Goal: Task Accomplishment & Management: Use online tool/utility

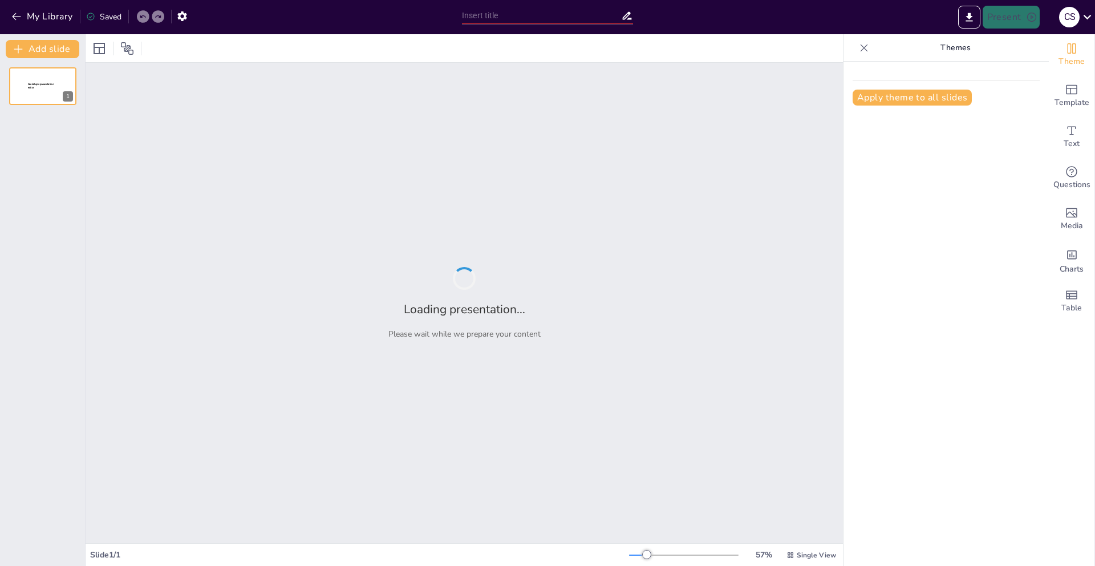
type input "New Sendsteps"
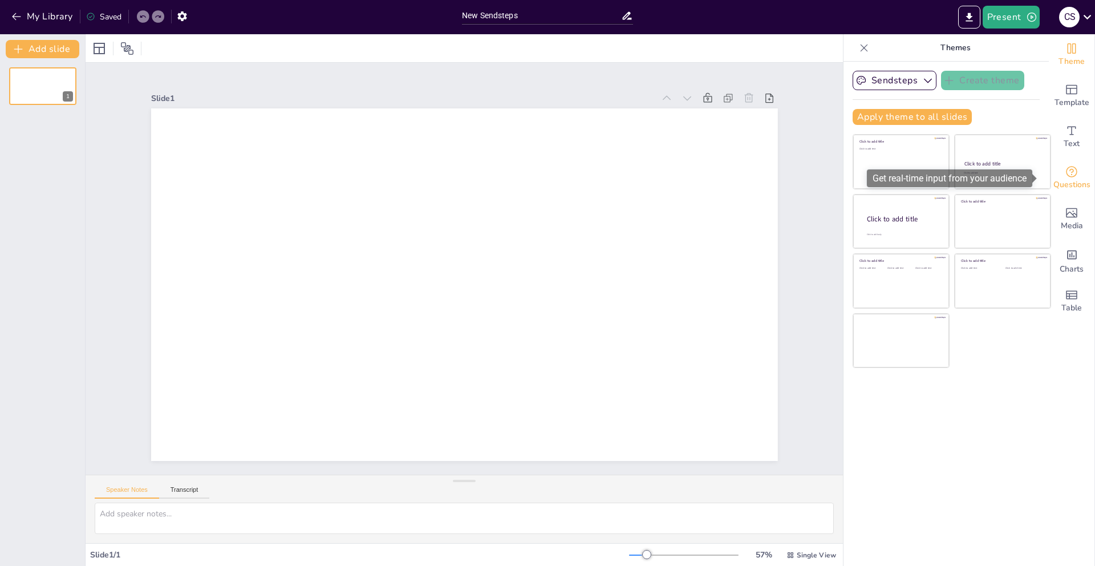
click at [1073, 164] on div "Questions" at bounding box center [1071, 177] width 46 height 41
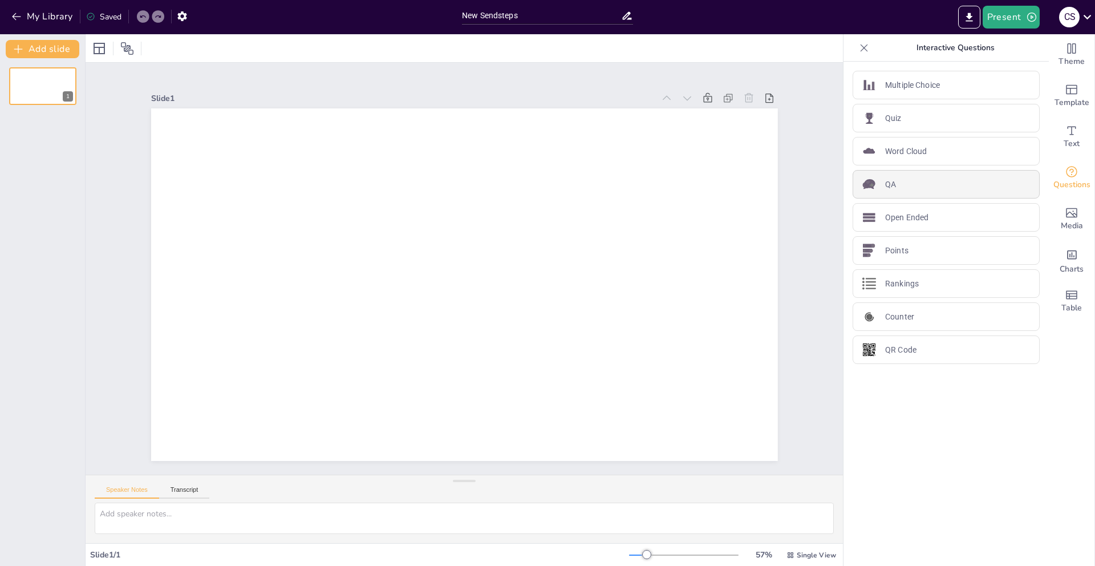
click at [873, 183] on div "QA" at bounding box center [945, 184] width 187 height 29
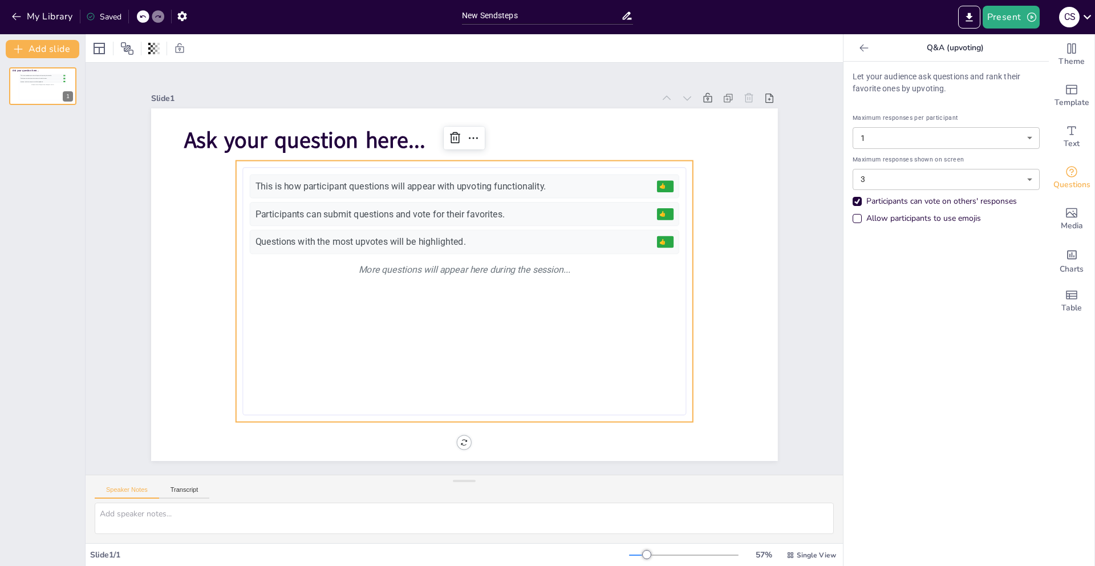
click at [909, 196] on div "Participants can vote on others' responses" at bounding box center [941, 201] width 151 height 11
click at [917, 177] on body "My Library Saved New Sendsteps Present C S Document fonts Akatab Popular fonts …" at bounding box center [547, 283] width 1095 height 566
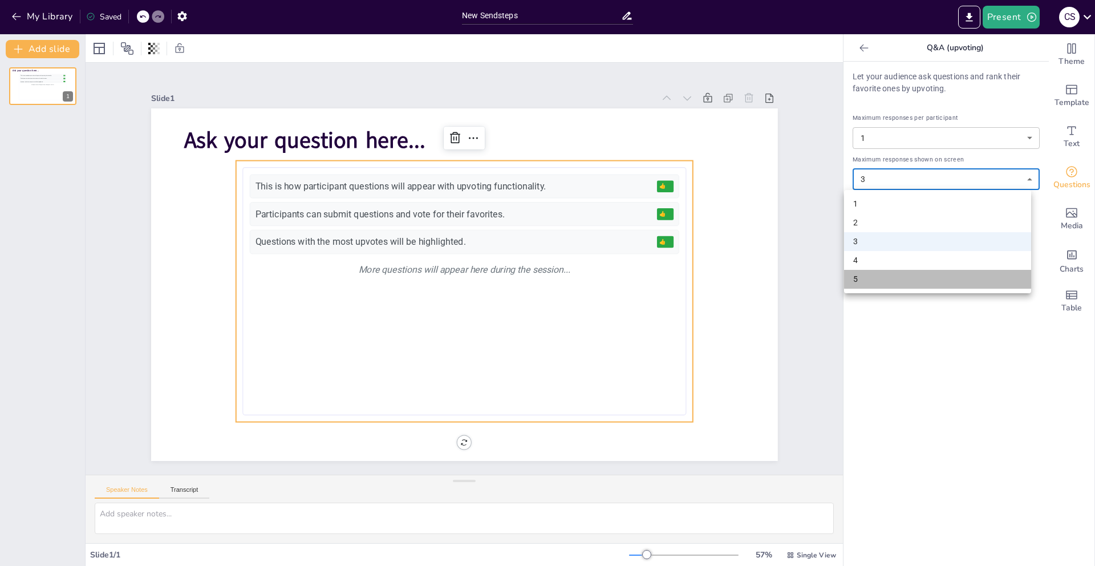
click at [872, 277] on li "5" at bounding box center [937, 279] width 187 height 19
type input "5"
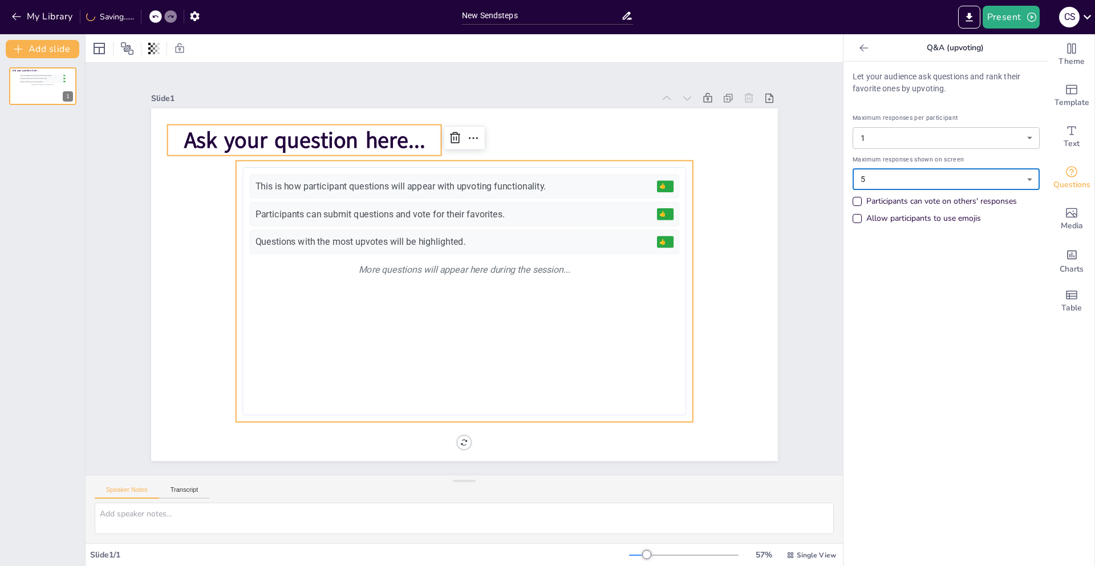
click at [453, 137] on span "Ask your question here..." at bounding box center [516, 70] width 126 height 233
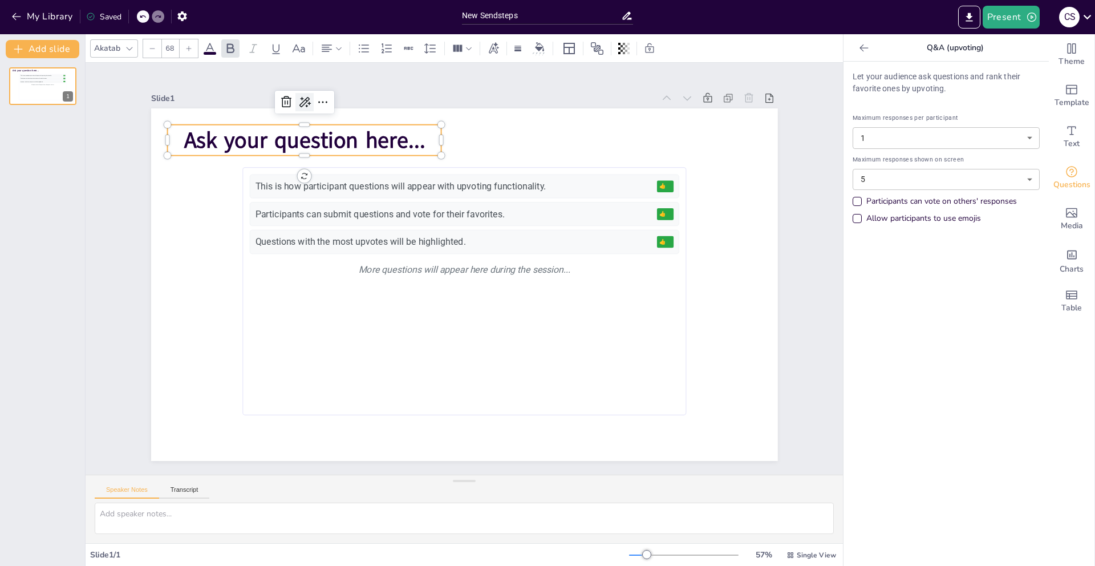
click at [564, 74] on icon at bounding box center [572, 64] width 17 height 17
click at [316, 95] on icon at bounding box center [323, 102] width 14 height 14
click at [550, 80] on icon at bounding box center [559, 71] width 18 height 18
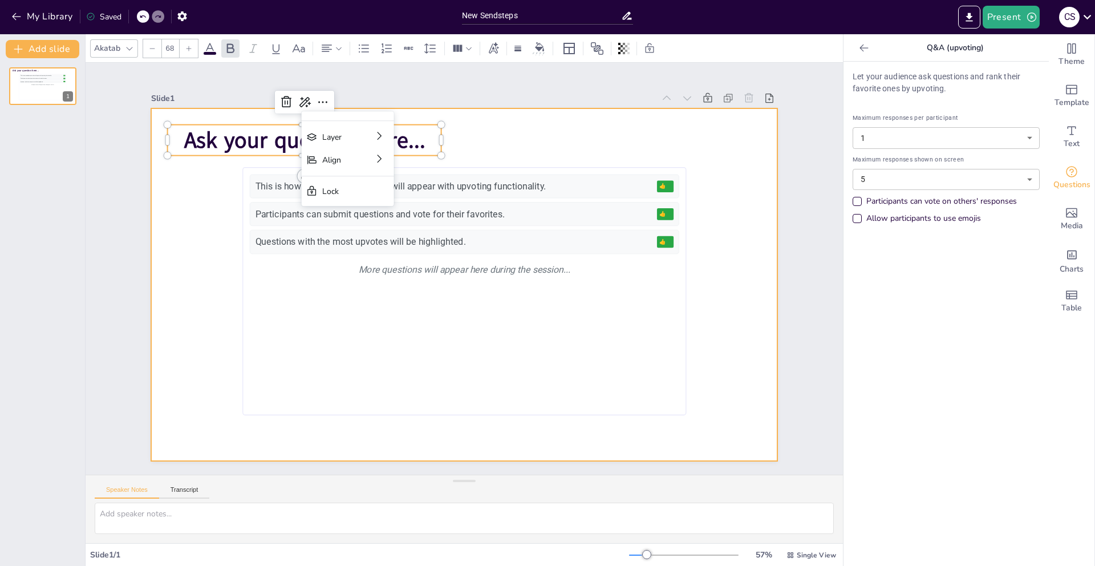
click at [501, 129] on div at bounding box center [456, 254] width 718 height 619
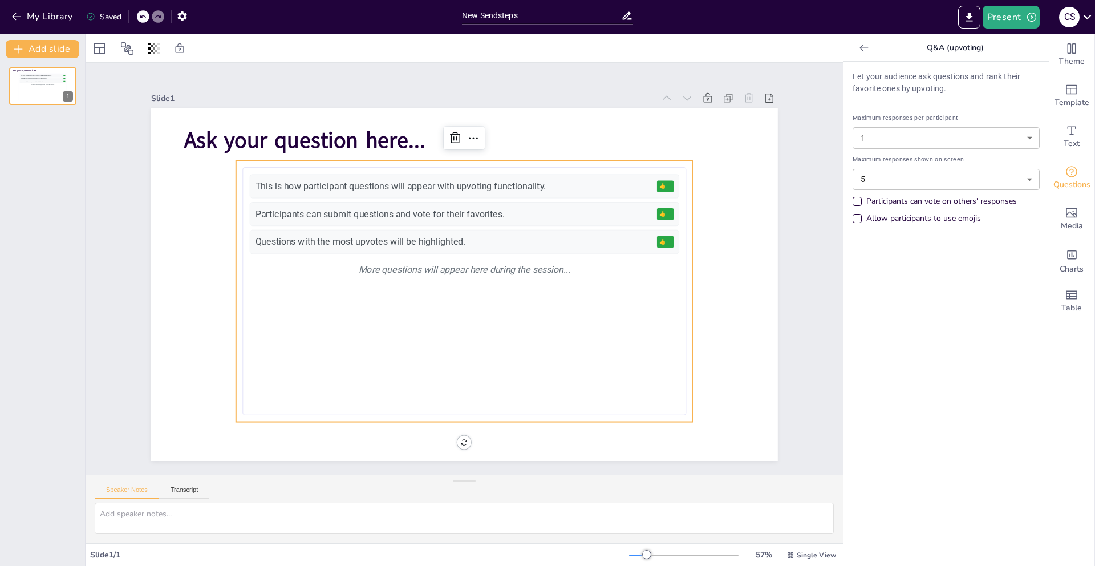
click at [499, 303] on div "This is how participant questions will appear with upvoting functionality. 👍 5 …" at bounding box center [447, 253] width 461 height 475
click at [1002, 26] on button "Present" at bounding box center [1010, 17] width 57 height 23
click at [989, 283] on div at bounding box center [547, 283] width 1095 height 566
click at [1009, 22] on button "Present" at bounding box center [1010, 17] width 57 height 23
click at [1010, 39] on li "Preview presentation" at bounding box center [1028, 42] width 90 height 18
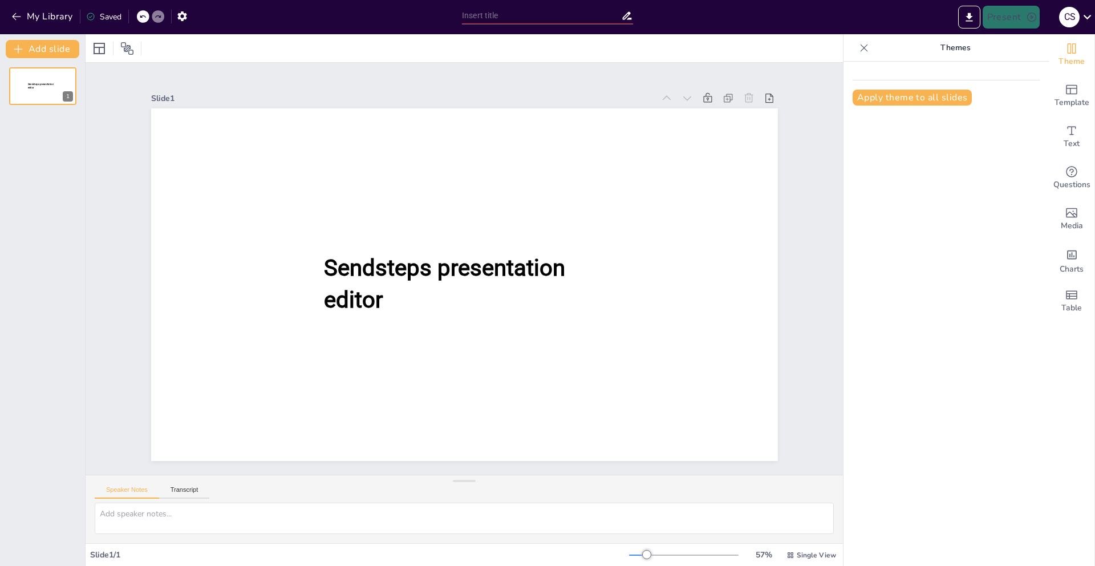
type input "New Sendsteps"
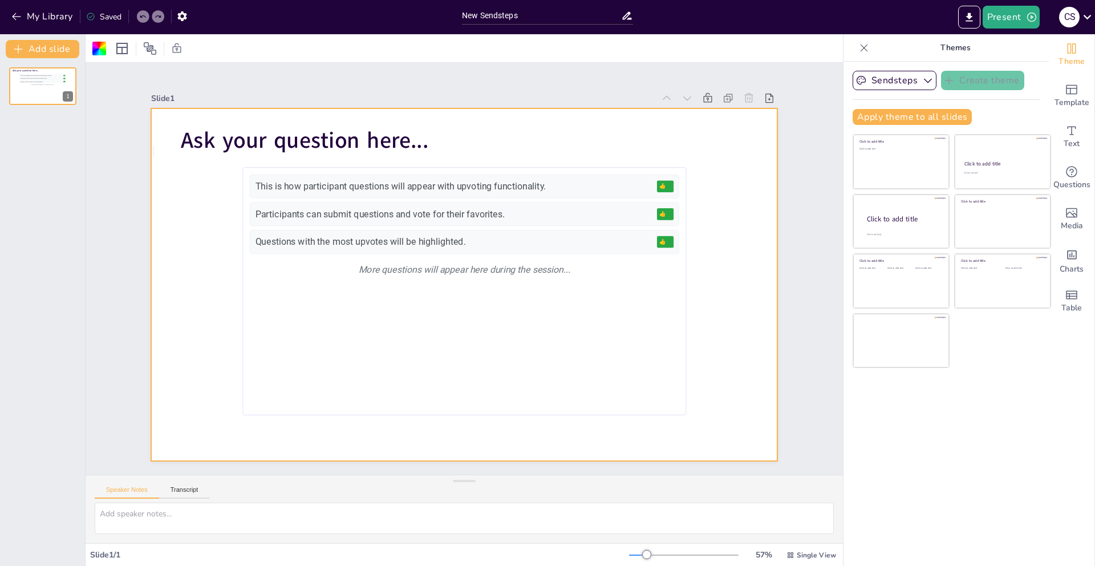
click at [860, 53] on icon at bounding box center [863, 47] width 11 height 11
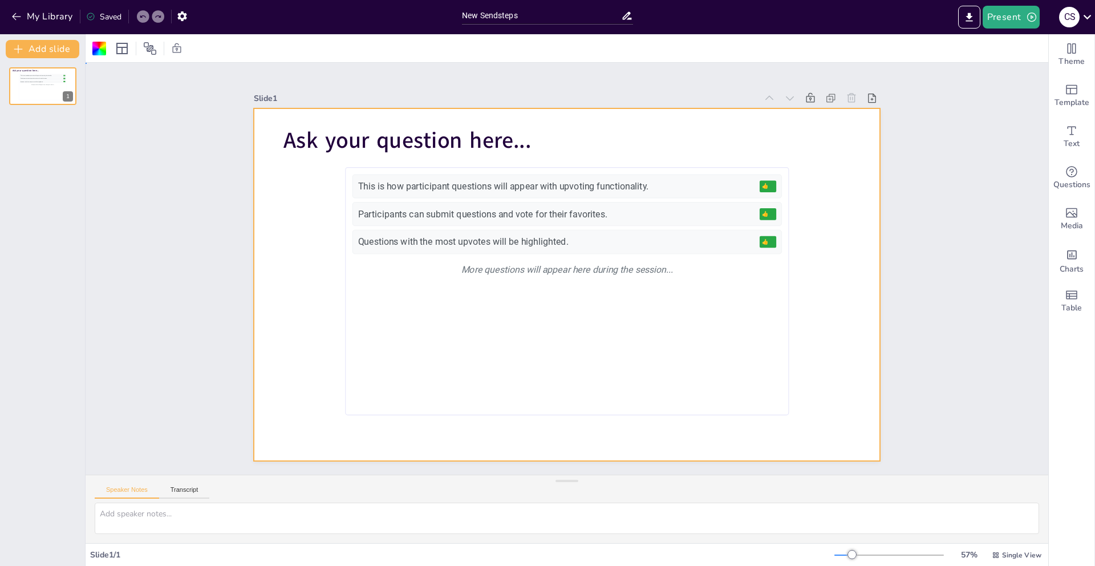
click at [855, 176] on div at bounding box center [567, 284] width 627 height 352
click at [121, 49] on icon at bounding box center [122, 49] width 14 height 14
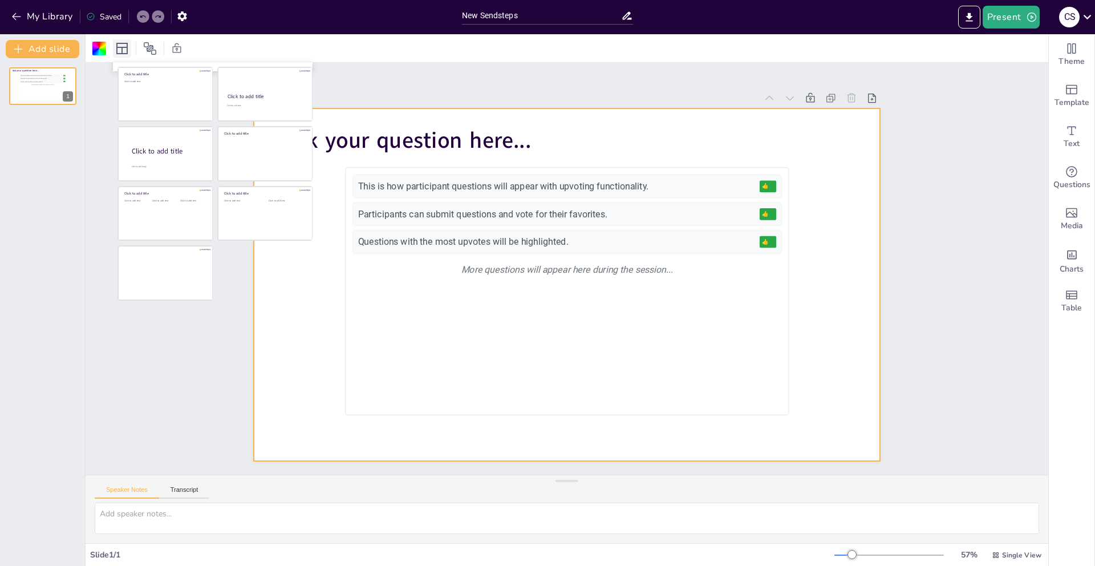
click at [121, 49] on icon at bounding box center [122, 49] width 14 height 14
click at [145, 46] on icon at bounding box center [150, 48] width 13 height 13
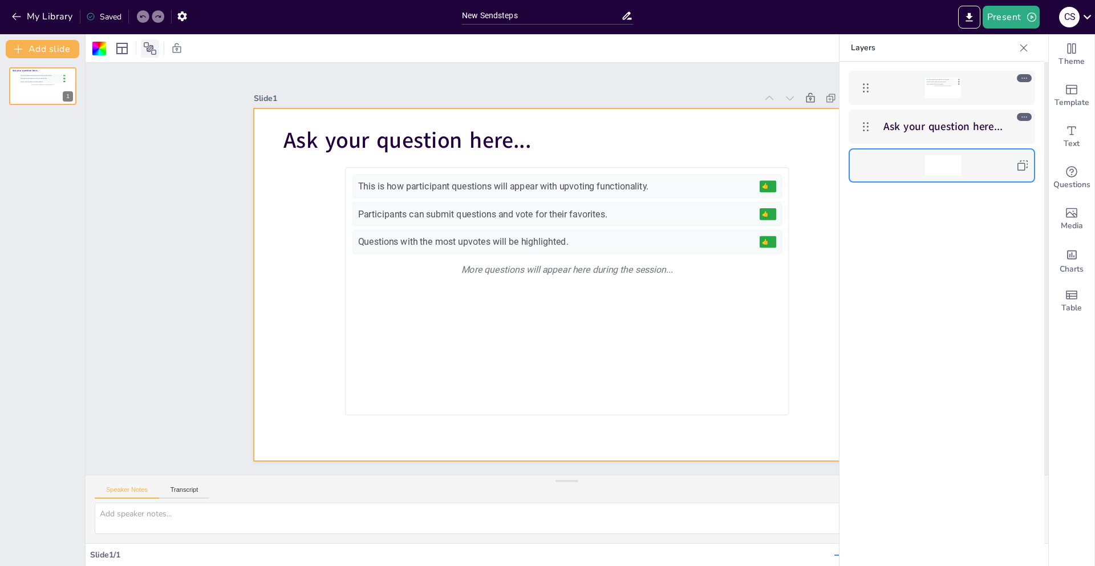
click at [145, 46] on icon at bounding box center [150, 48] width 13 height 13
click at [1030, 44] on div at bounding box center [1023, 48] width 18 height 18
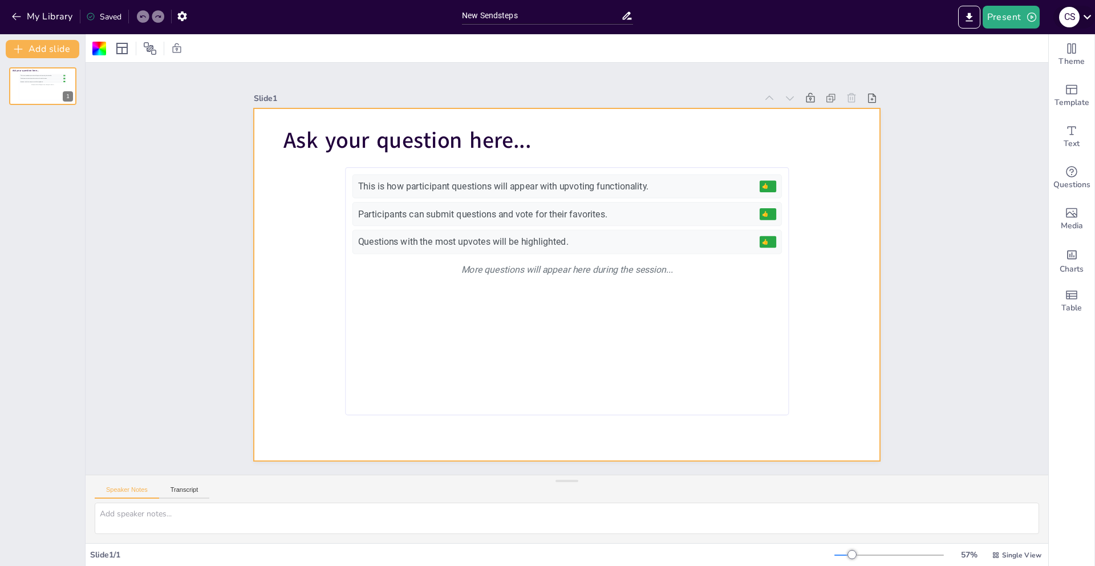
click at [1084, 18] on icon at bounding box center [1086, 16] width 15 height 15
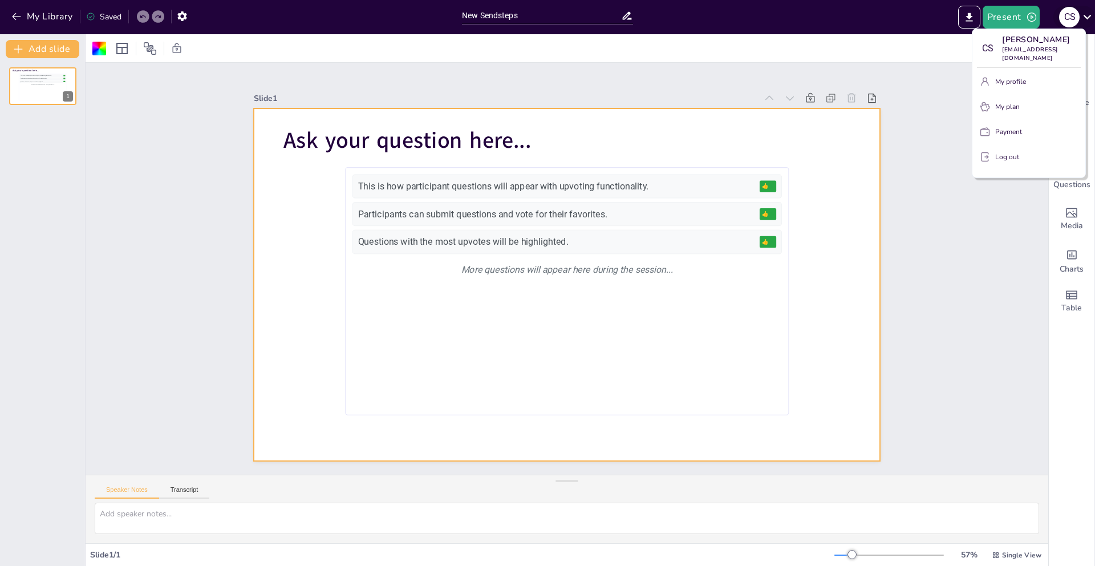
click at [1084, 18] on div at bounding box center [547, 283] width 1095 height 566
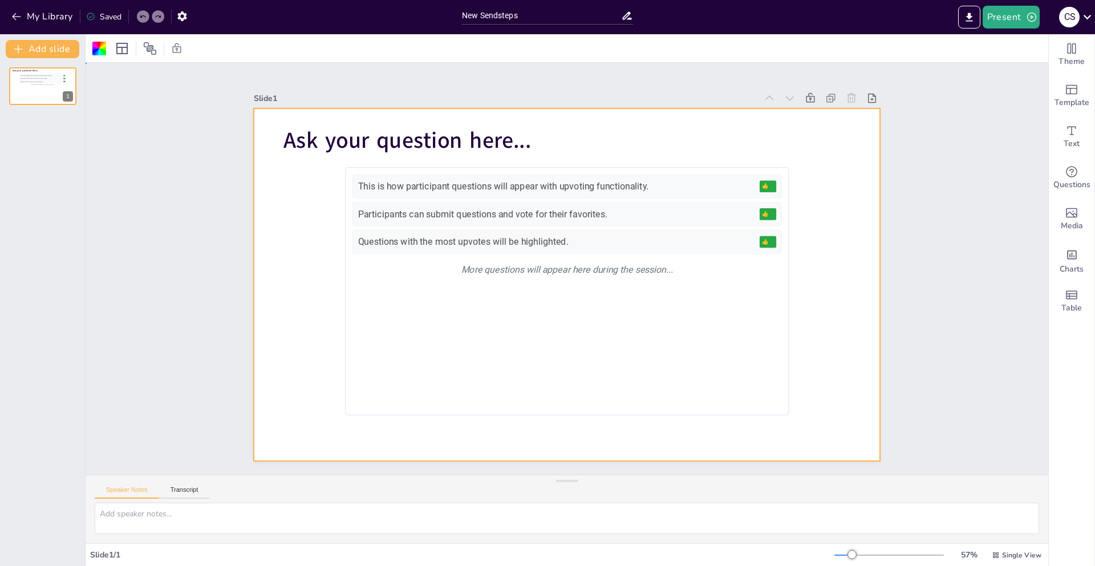
click at [321, 345] on div at bounding box center [567, 284] width 627 height 352
click at [1064, 172] on icon "Get real-time input from your audience" at bounding box center [1071, 172] width 14 height 14
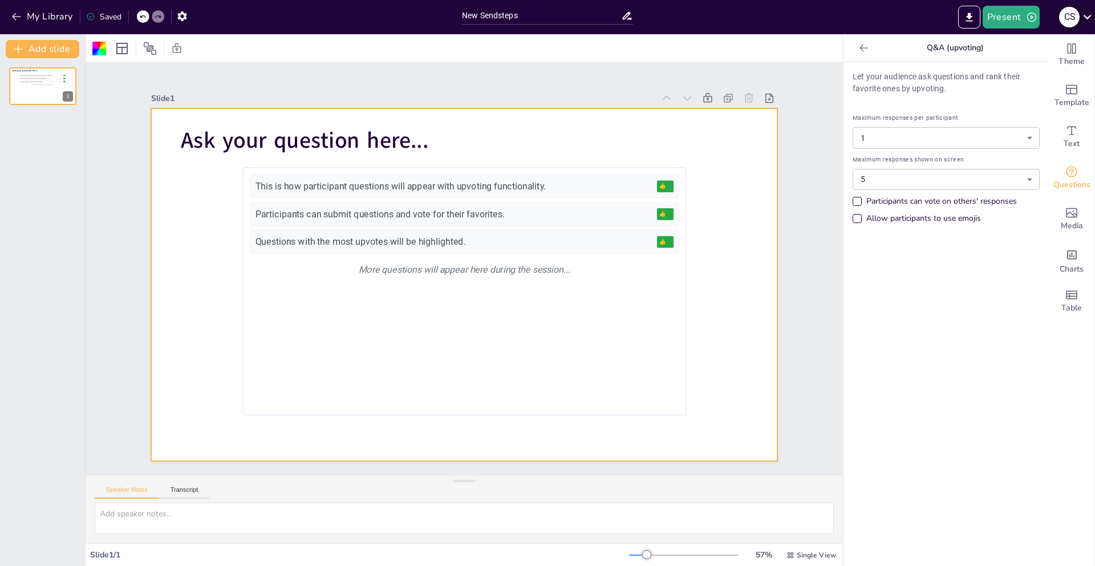
click at [1089, 21] on icon at bounding box center [1086, 16] width 15 height 15
click at [1085, 23] on div at bounding box center [547, 283] width 1095 height 566
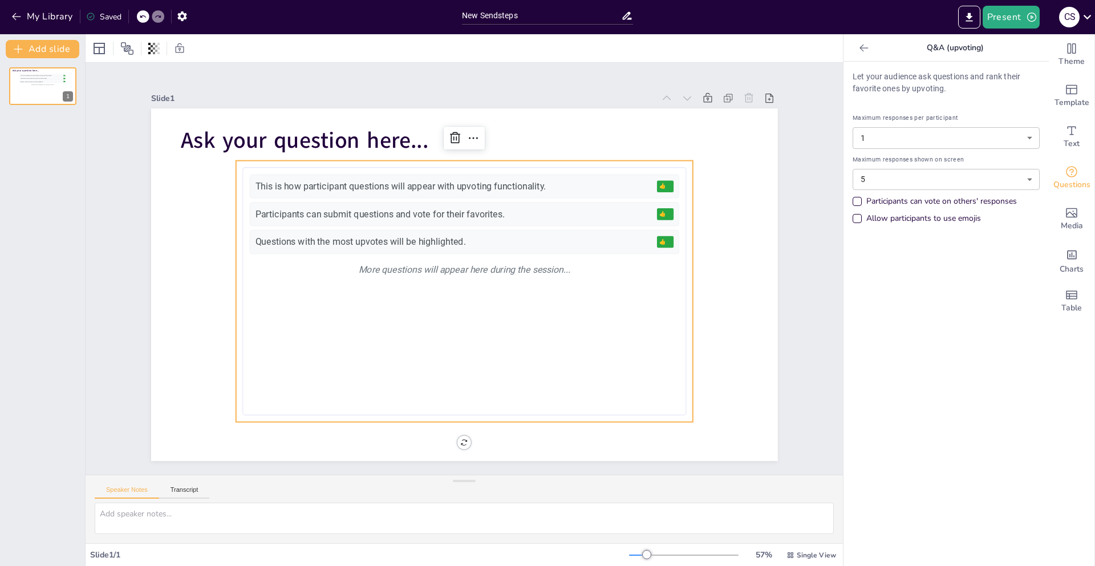
click at [591, 180] on div "This is how participant questions will appear with upvoting functionality." at bounding box center [453, 186] width 396 height 13
click at [470, 140] on div at bounding box center [473, 138] width 18 height 18
click at [493, 318] on div "This is how participant questions will appear with upvoting functionality. 👍 5 …" at bounding box center [463, 291] width 429 height 234
click at [469, 230] on div "Questions with the most upvotes will be highlighted. 👍 8" at bounding box center [463, 242] width 429 height 24
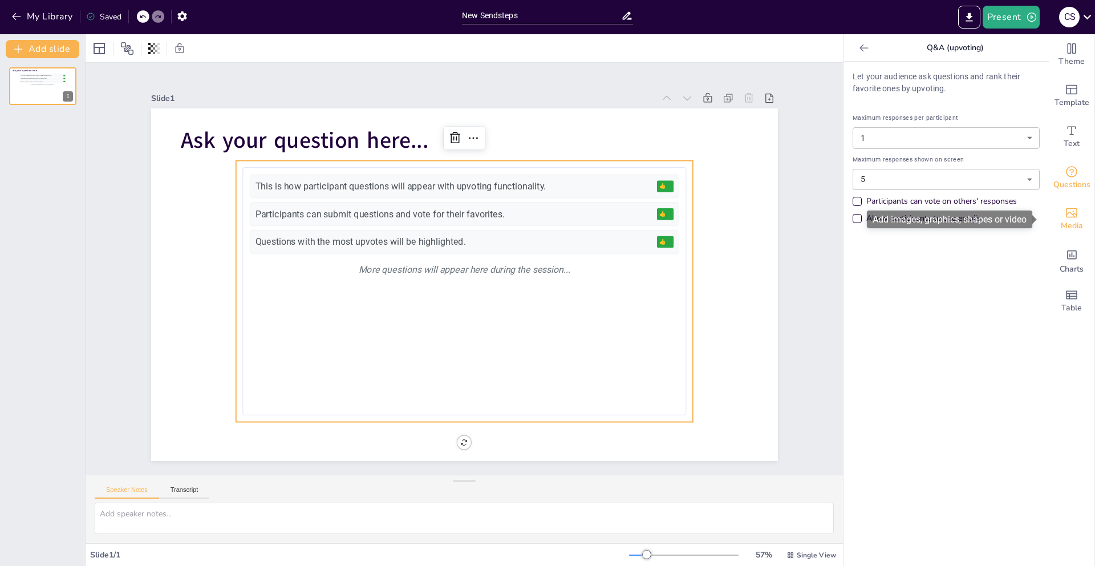
click at [1071, 220] on span "Media" at bounding box center [1071, 225] width 22 height 13
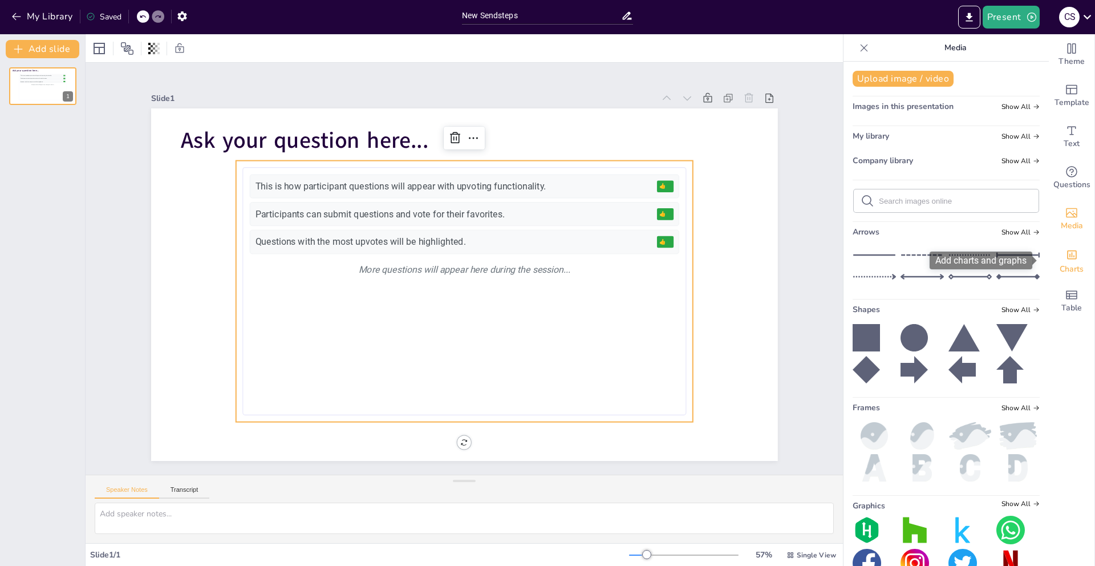
click at [1065, 252] on icon "Add charts and graphs" at bounding box center [1071, 255] width 12 height 12
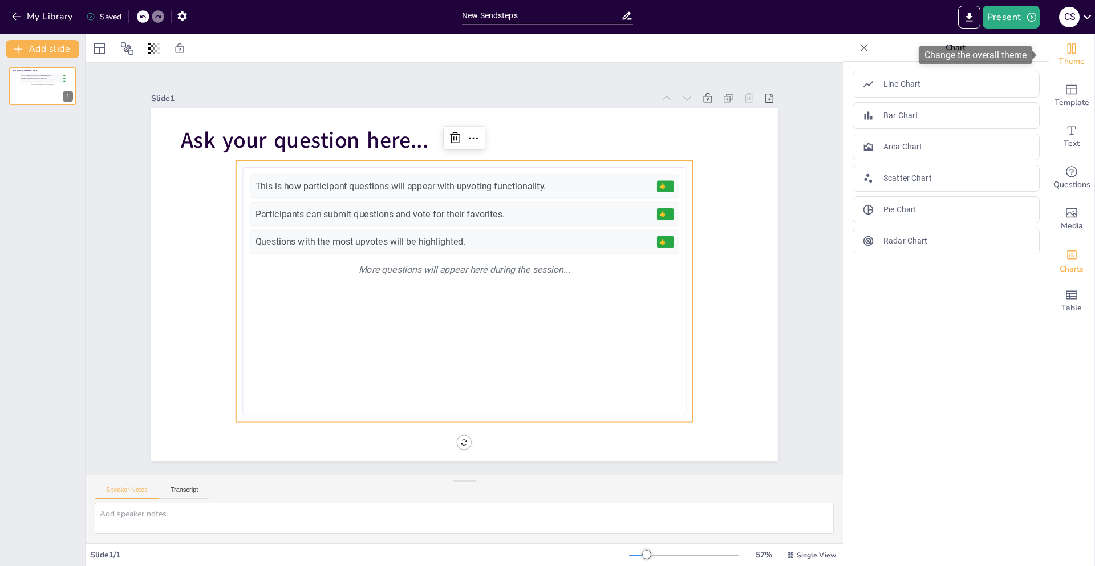
click at [1063, 57] on span "Theme" at bounding box center [1071, 61] width 26 height 13
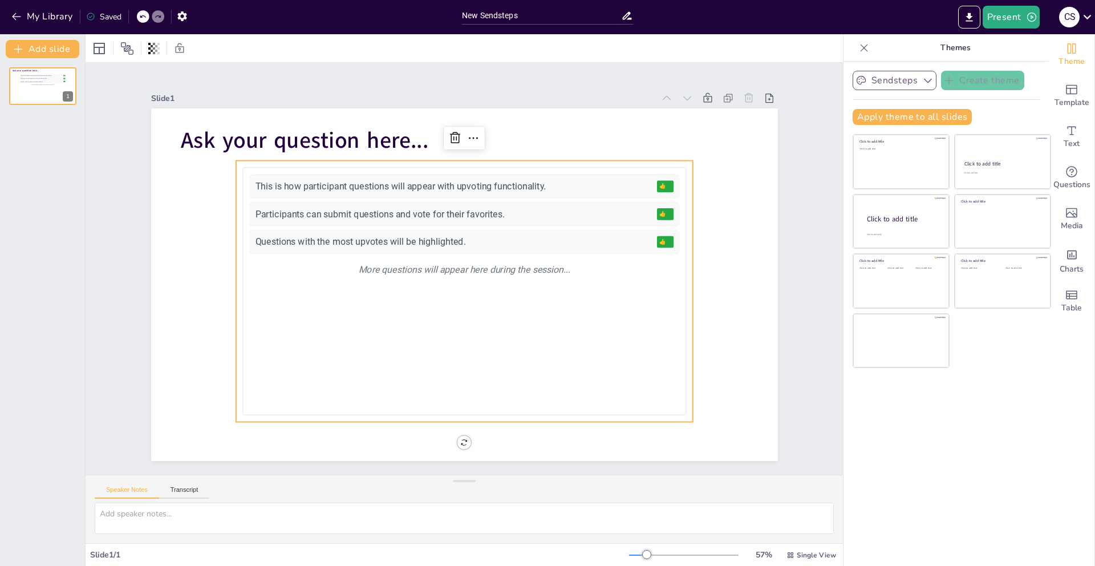
click at [918, 74] on button "Sendsteps" at bounding box center [894, 80] width 84 height 19
click at [189, 14] on button "button" at bounding box center [182, 16] width 21 height 21
click at [183, 18] on icon "button" at bounding box center [181, 16] width 9 height 10
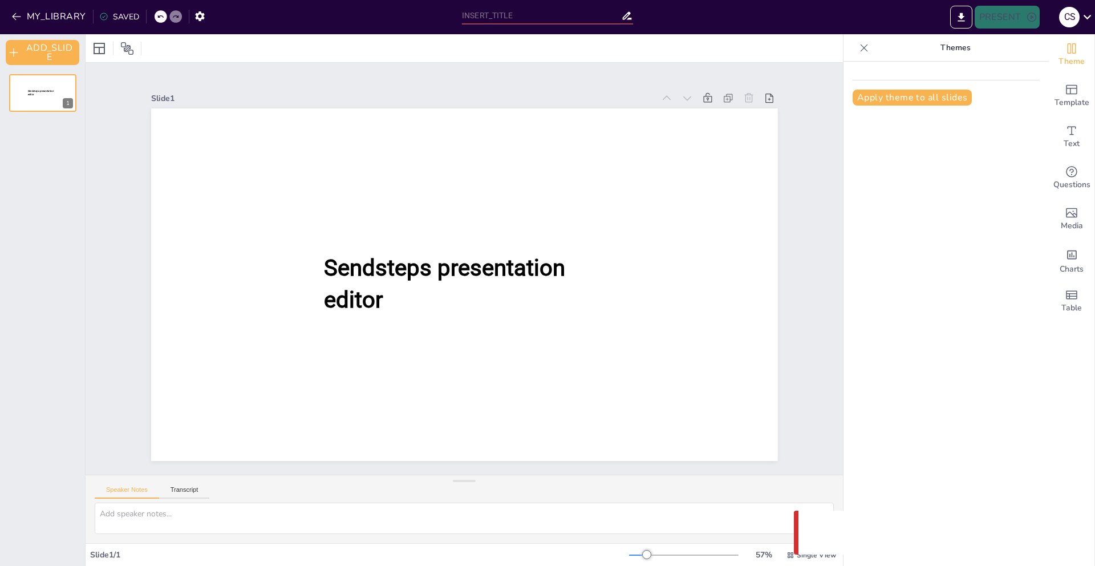
type input "New Sendsteps"
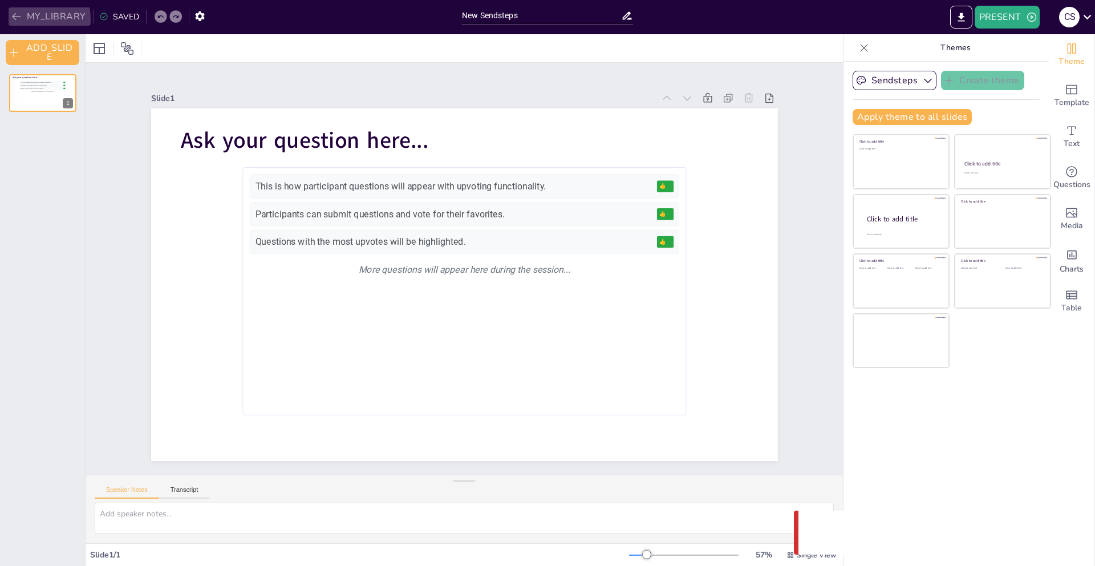
click at [15, 19] on icon "button" at bounding box center [16, 16] width 9 height 7
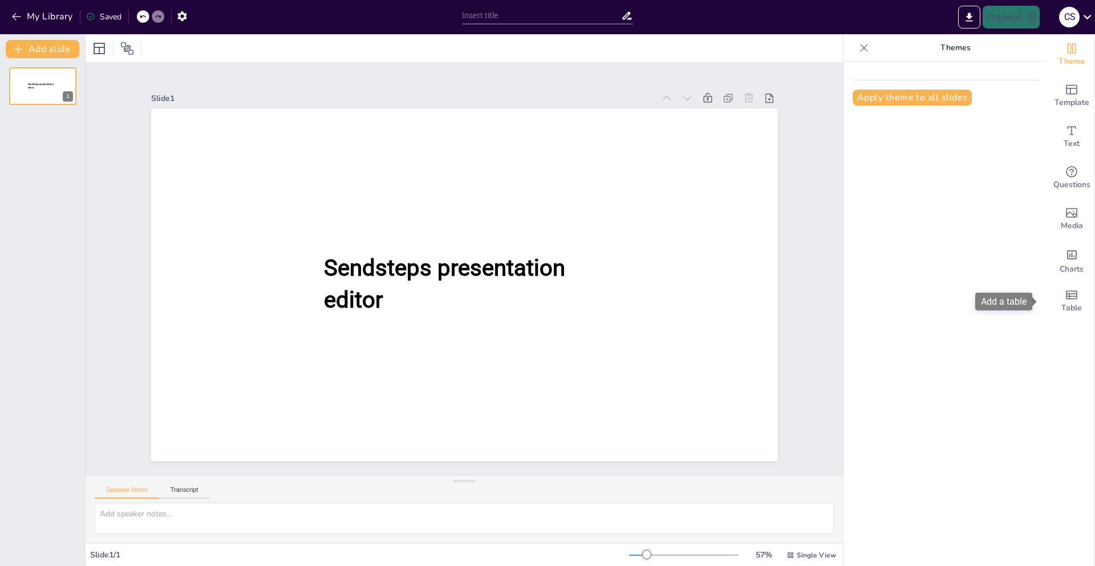
type input "New Sendsteps"
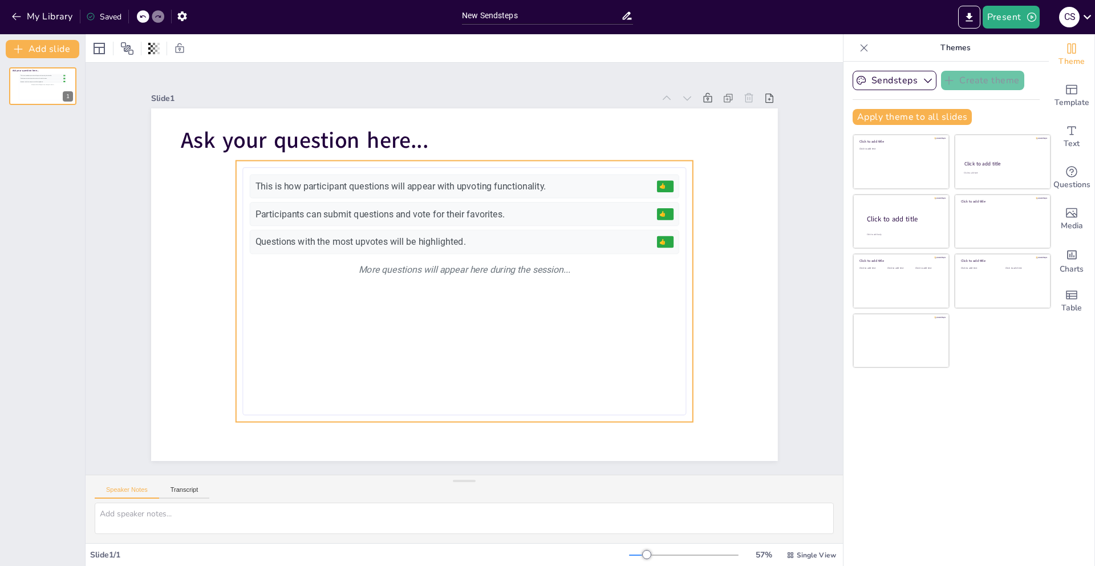
click at [399, 302] on div "This is how participant questions will appear with upvoting functionality. 👍 5 …" at bounding box center [463, 291] width 429 height 234
click at [858, 48] on icon at bounding box center [863, 47] width 11 height 11
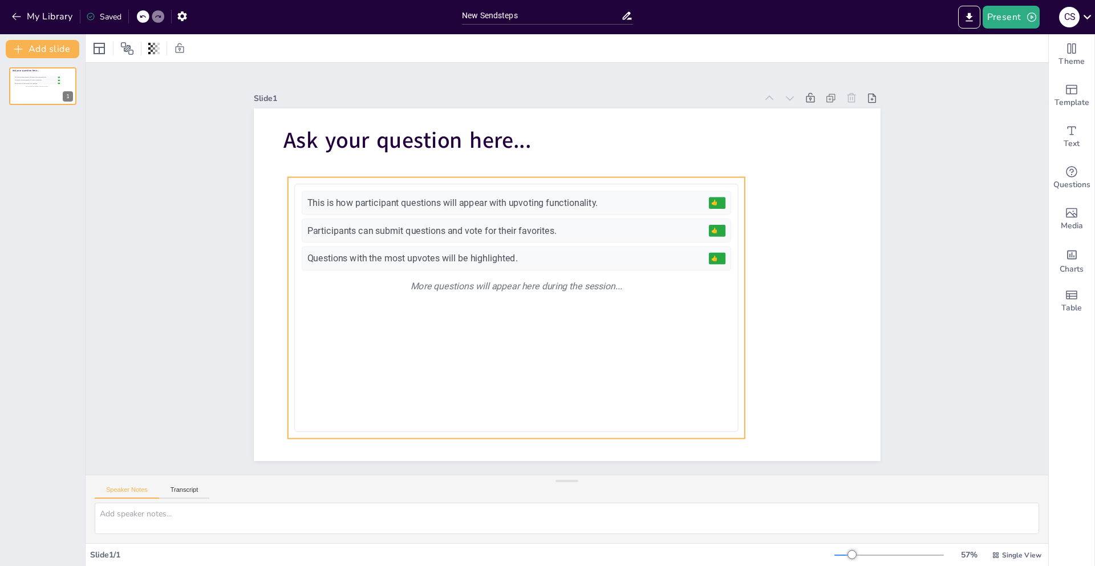
drag, startPoint x: 646, startPoint y: 229, endPoint x: 599, endPoint y: 245, distance: 50.1
click at [599, 246] on div "Questions with the most upvotes will be highlighted. 👍 8" at bounding box center [515, 258] width 429 height 24
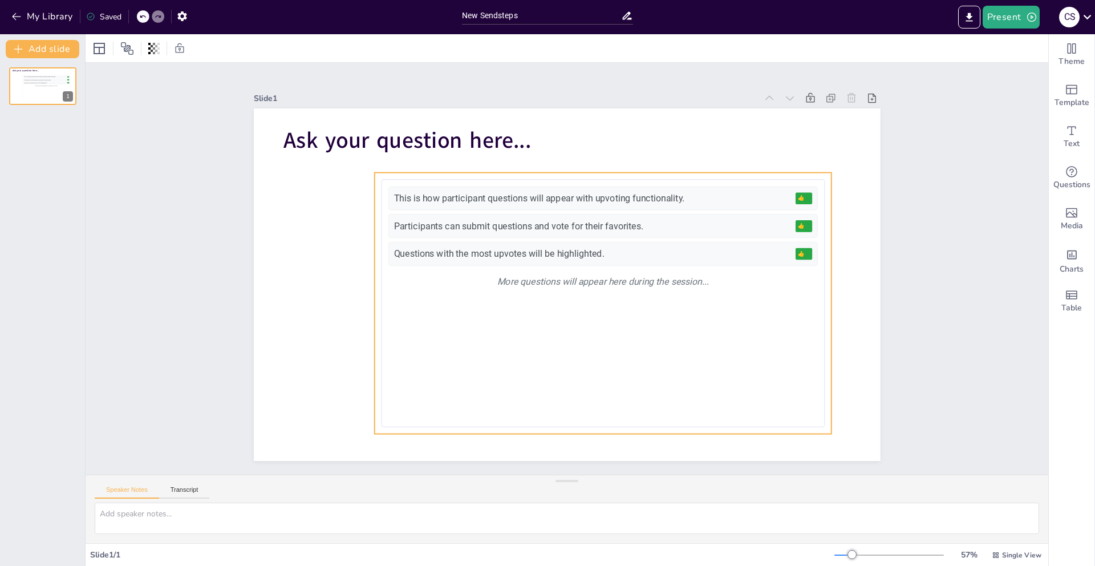
drag, startPoint x: 585, startPoint y: 263, endPoint x: 668, endPoint y: 258, distance: 83.4
click at [668, 258] on div "Questions with the most upvotes will be highlighted. 👍 8" at bounding box center [602, 254] width 429 height 24
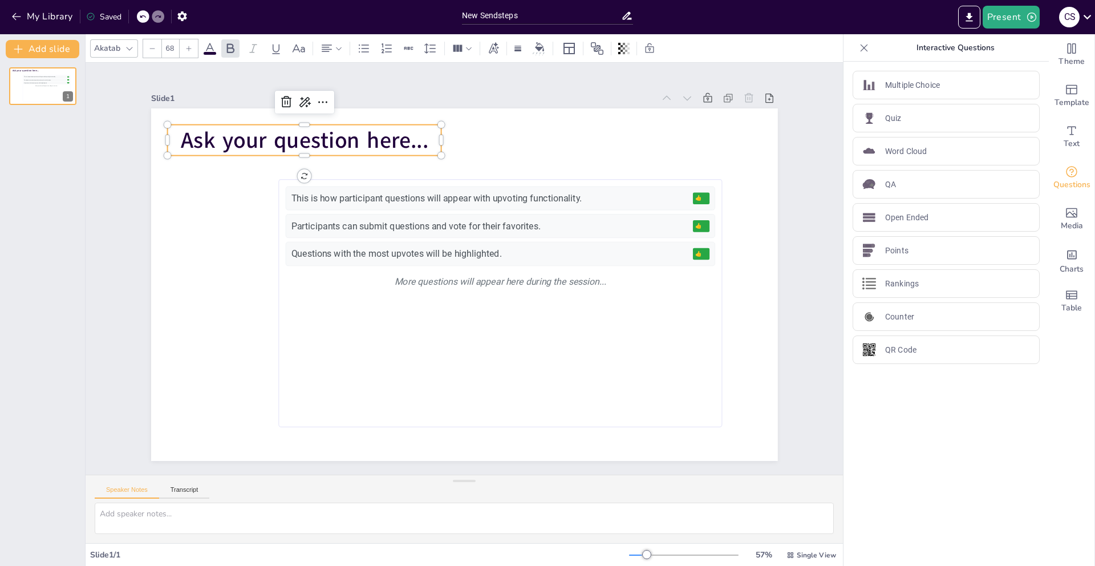
click at [427, 146] on p "Ask your question here..." at bounding box center [304, 140] width 274 height 31
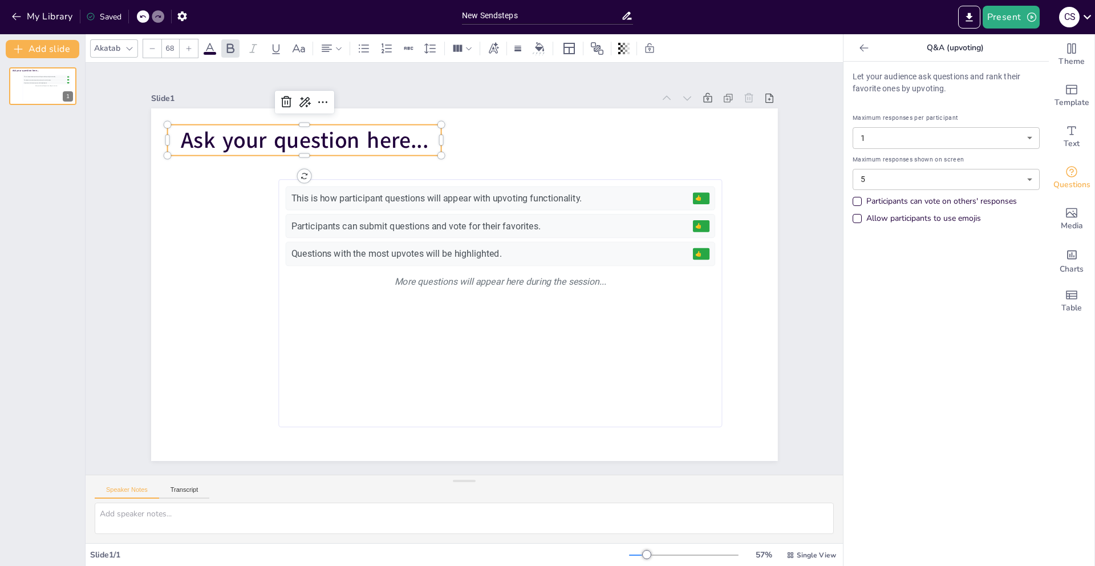
click at [427, 146] on p "Ask your question here..." at bounding box center [304, 140] width 274 height 31
click at [490, 95] on div "Slide 1" at bounding box center [402, 98] width 503 height 11
click at [896, 135] on body "My Library Saved New Sendsteps Present C S Document fonts Akatab Recently used …" at bounding box center [547, 283] width 1095 height 566
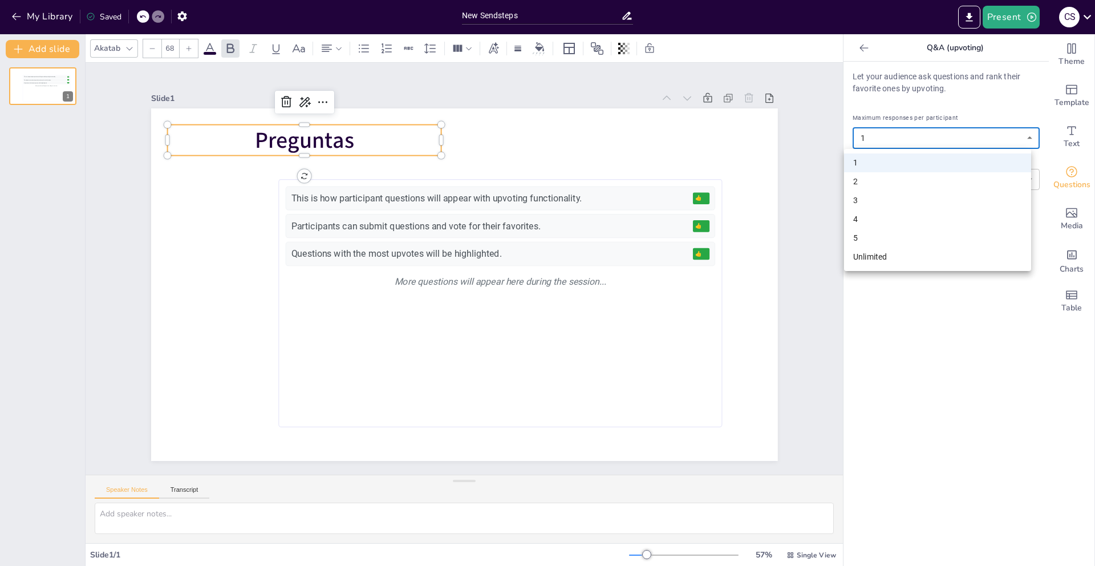
click at [896, 135] on div at bounding box center [547, 283] width 1095 height 566
click at [896, 135] on body "My Library Saved New Sendsteps Present C S Document fonts Akatab Recently used …" at bounding box center [547, 283] width 1095 height 566
click at [896, 135] on div at bounding box center [547, 283] width 1095 height 566
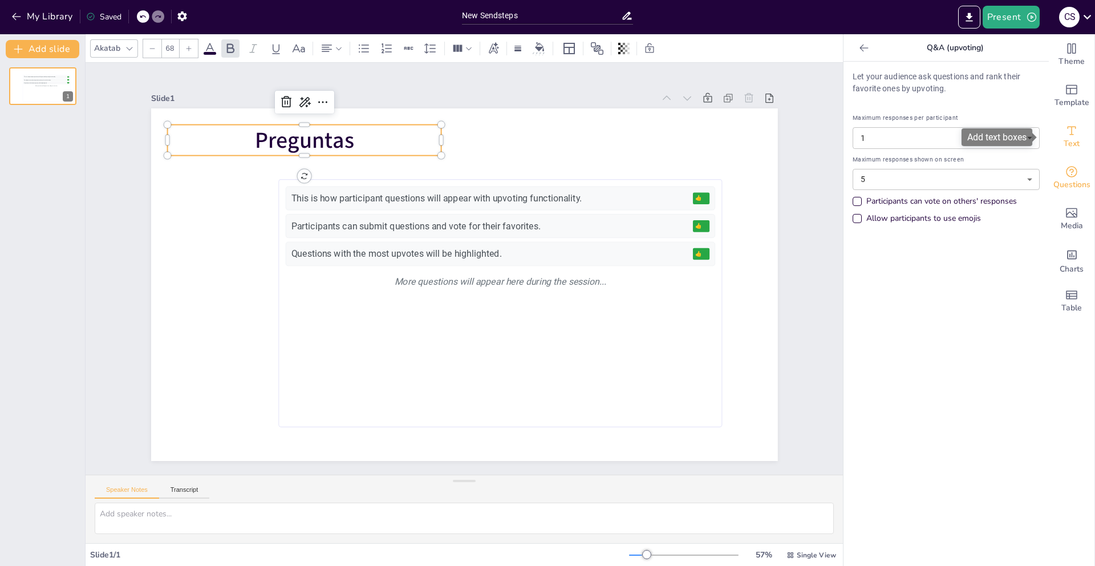
click at [1076, 142] on div "Text" at bounding box center [1071, 136] width 46 height 41
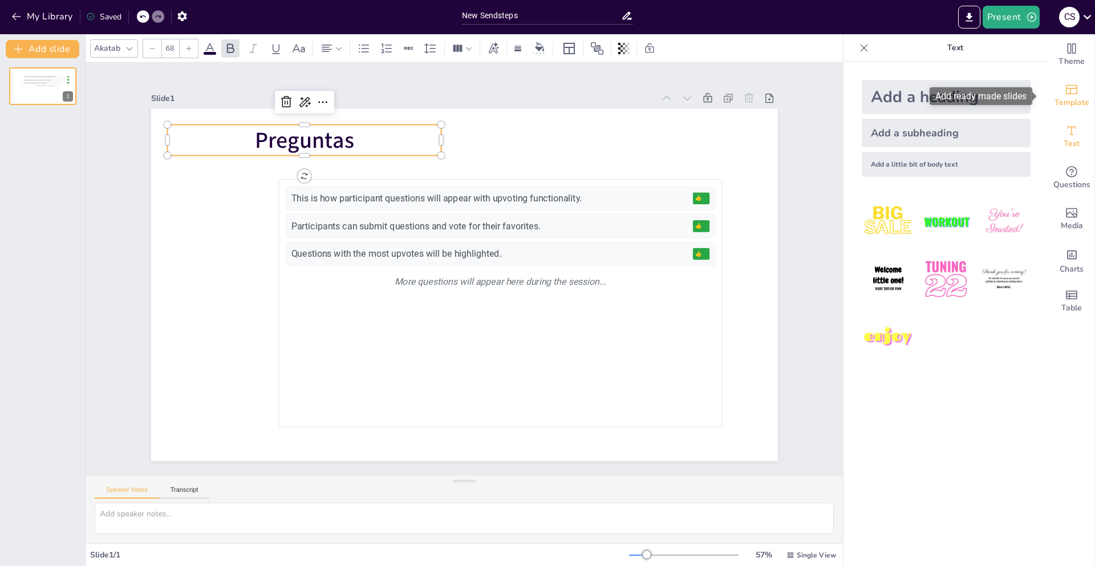
click at [1072, 107] on span "Template" at bounding box center [1071, 102] width 35 height 13
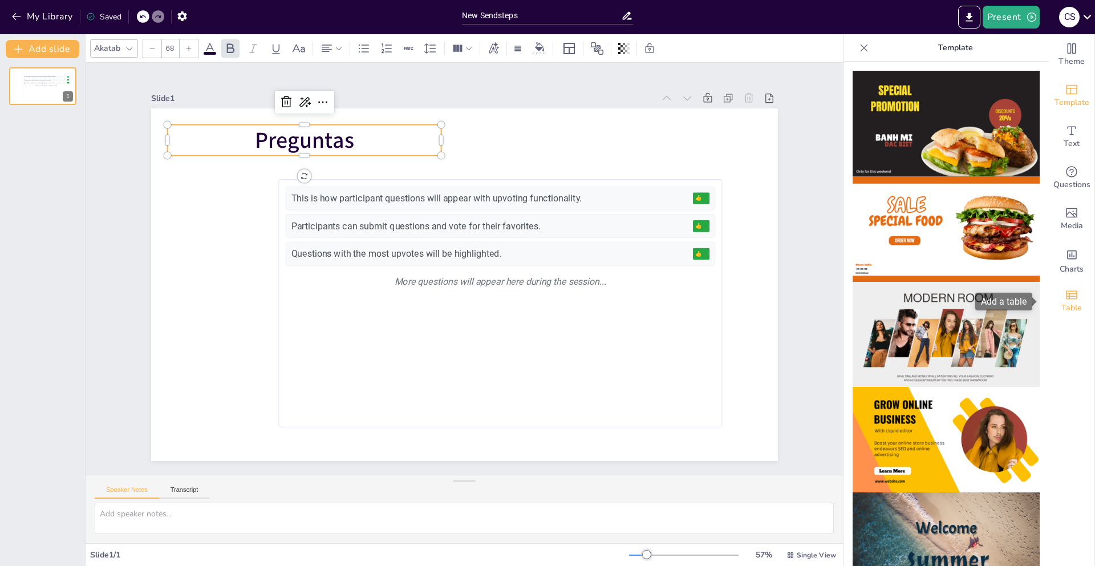
click at [1063, 311] on span "Table" at bounding box center [1071, 308] width 21 height 13
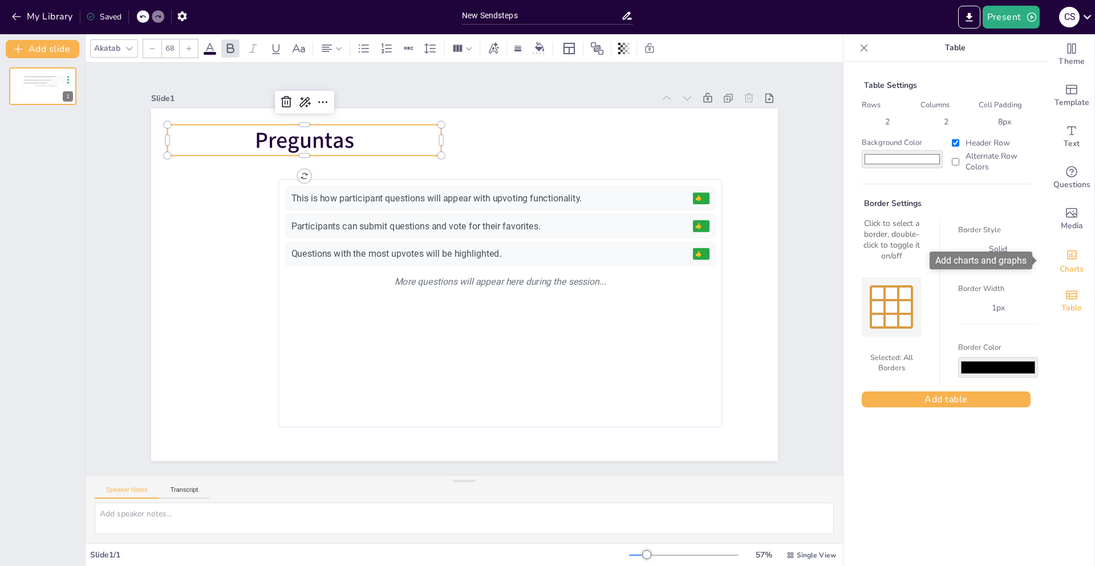
click at [1065, 261] on icon "Add charts and graphs" at bounding box center [1071, 255] width 12 height 12
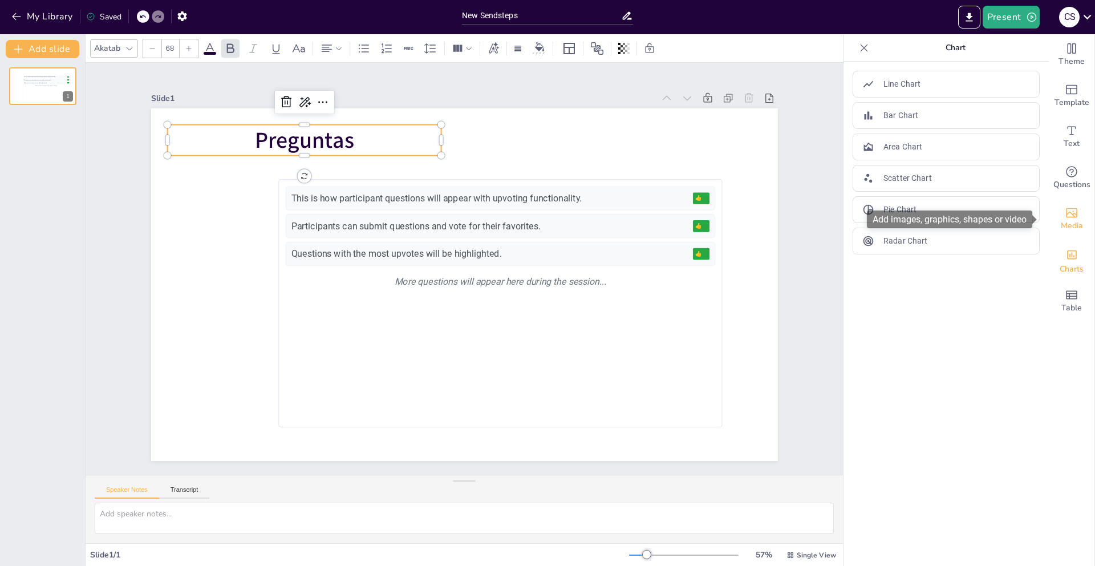
click at [1065, 216] on icon "Add images, graphics, shapes or video" at bounding box center [1070, 213] width 11 height 10
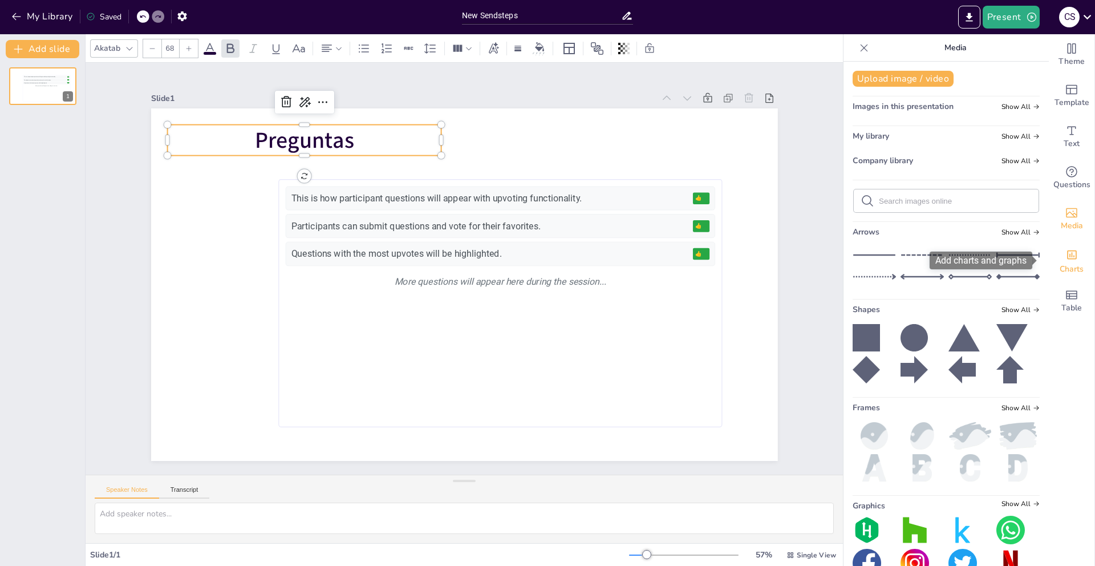
click at [1073, 261] on div "Charts" at bounding box center [1071, 259] width 46 height 41
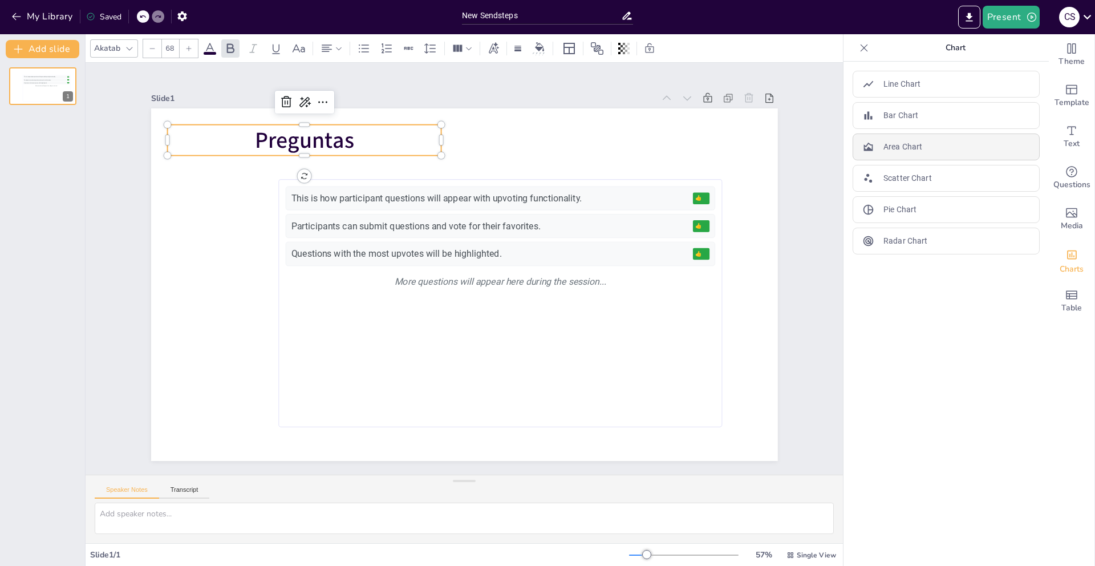
click at [960, 149] on div "Area Chart" at bounding box center [945, 146] width 187 height 27
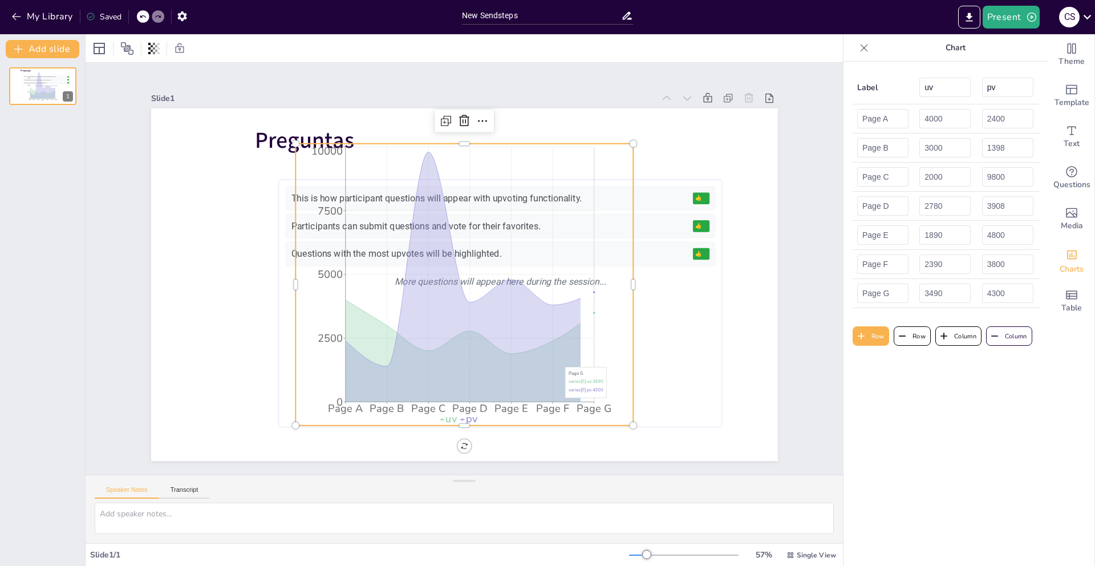
click at [581, 383] on icon "Page A Page B Page C Page D Page E Page F Page G 0 2500 5000 7500 10000" at bounding box center [463, 285] width 337 height 282
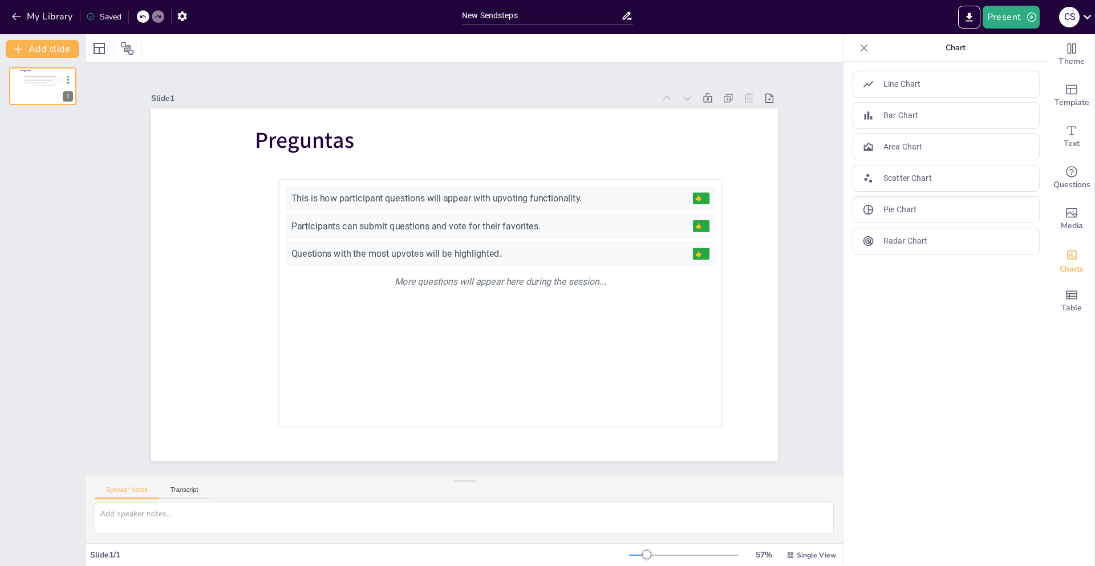
click at [858, 47] on icon at bounding box center [863, 47] width 11 height 11
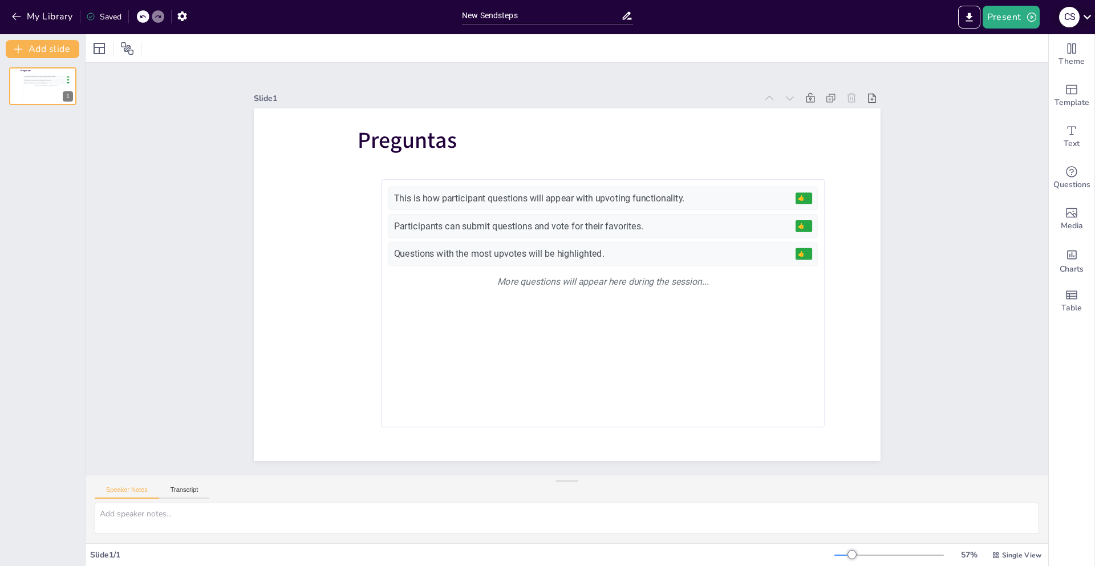
click at [1087, 11] on icon at bounding box center [1086, 16] width 15 height 15
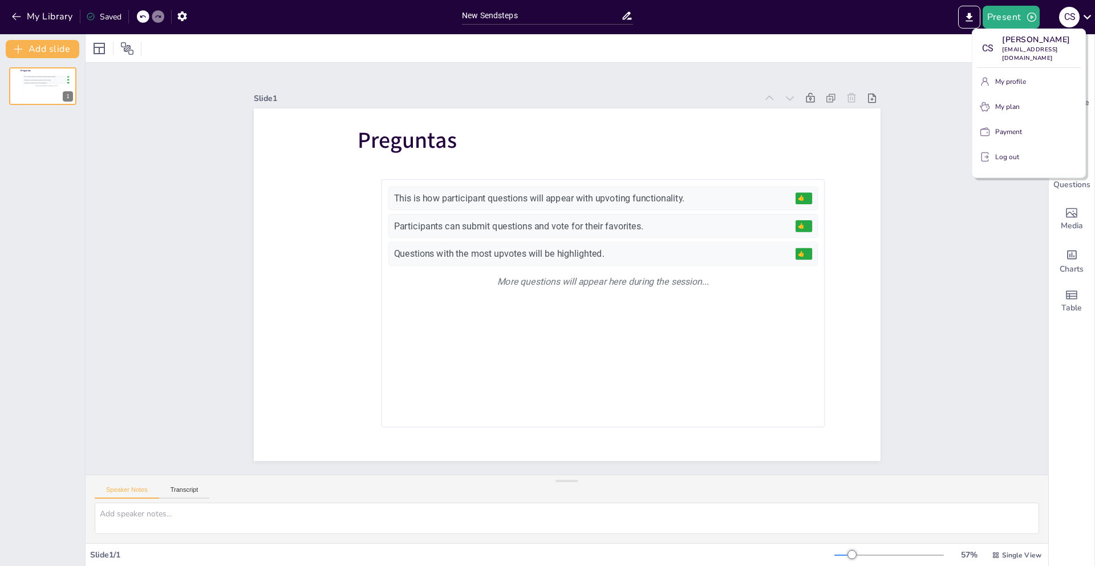
click at [1086, 11] on div at bounding box center [547, 283] width 1095 height 566
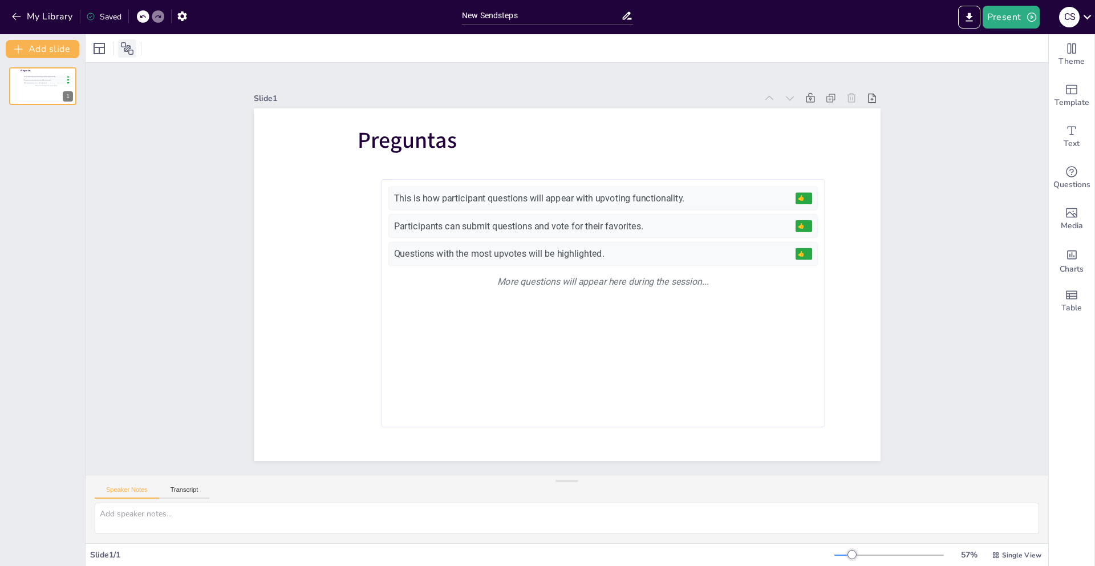
click at [130, 47] on icon at bounding box center [127, 48] width 13 height 13
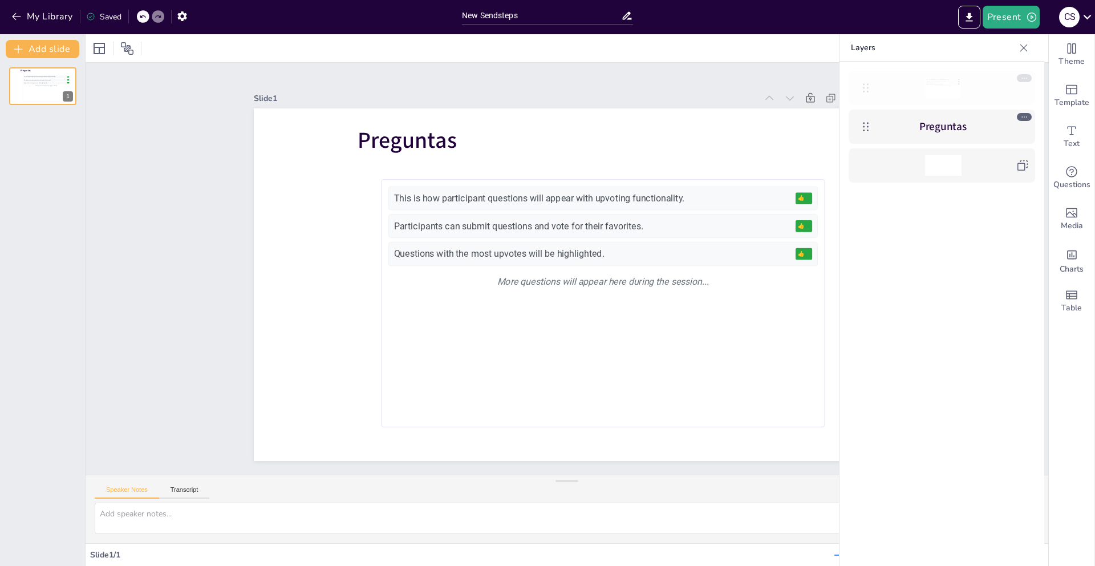
drag, startPoint x: 859, startPoint y: 90, endPoint x: 868, endPoint y: 87, distance: 9.4
click at [868, 87] on icon at bounding box center [866, 88] width 14 height 14
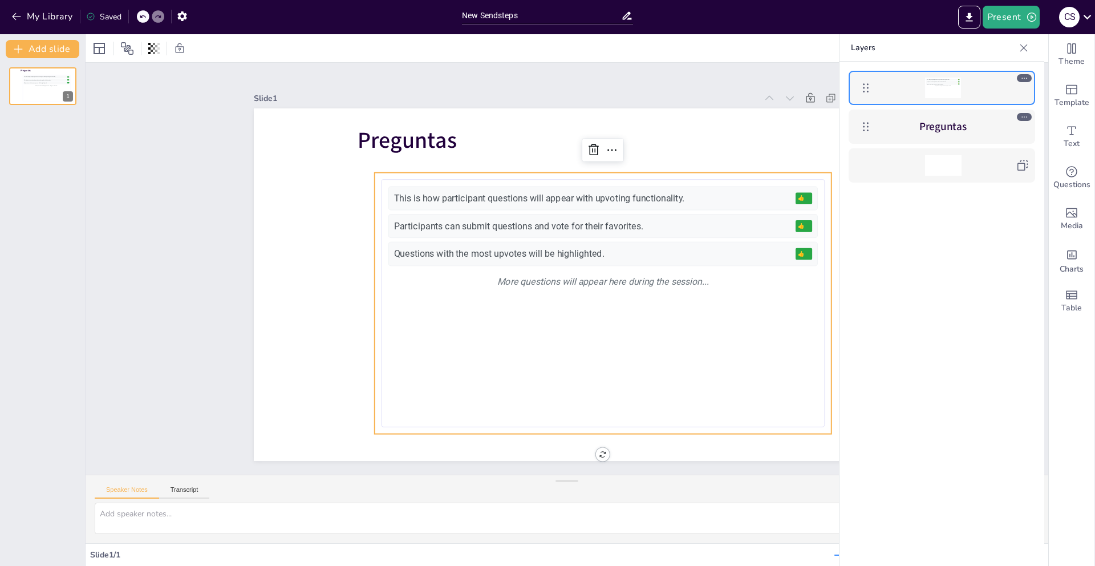
click at [606, 308] on div "This is how participant questions will appear with upvoting functionality. 👍 5 …" at bounding box center [602, 303] width 429 height 234
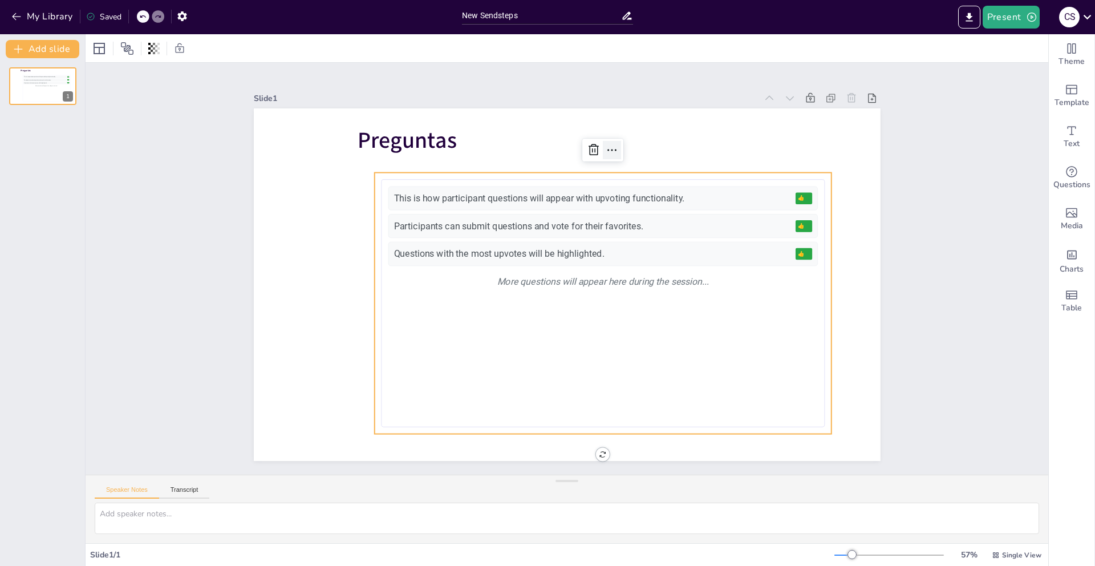
click at [606, 147] on icon at bounding box center [612, 150] width 14 height 14
click at [1011, 18] on button "Present" at bounding box center [1010, 17] width 57 height 23
click at [1001, 73] on li "Play presentation" at bounding box center [1028, 70] width 90 height 18
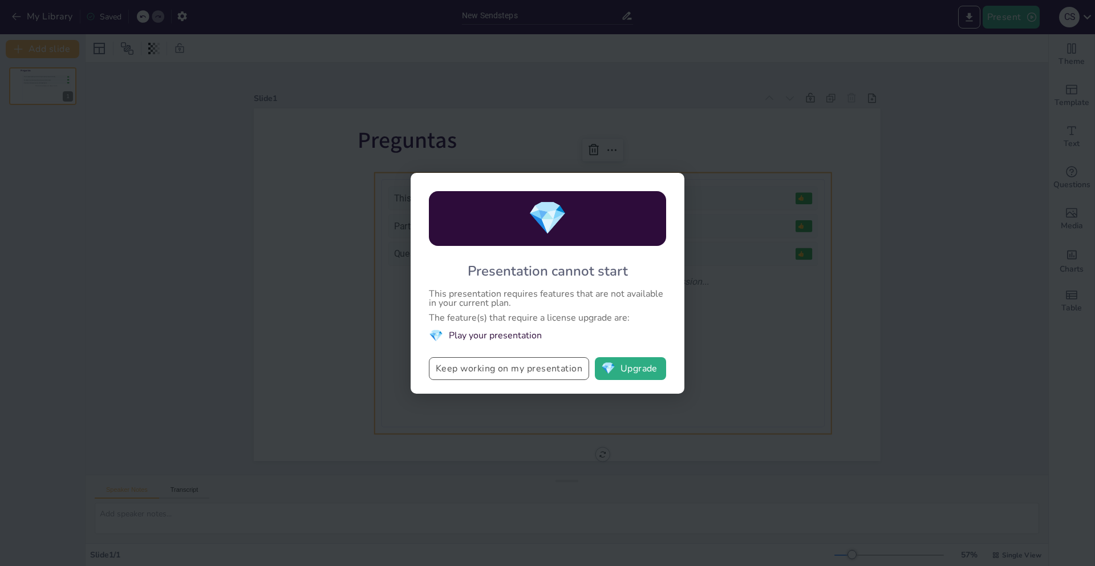
click at [560, 369] on button "Keep working on my presentation" at bounding box center [509, 368] width 160 height 23
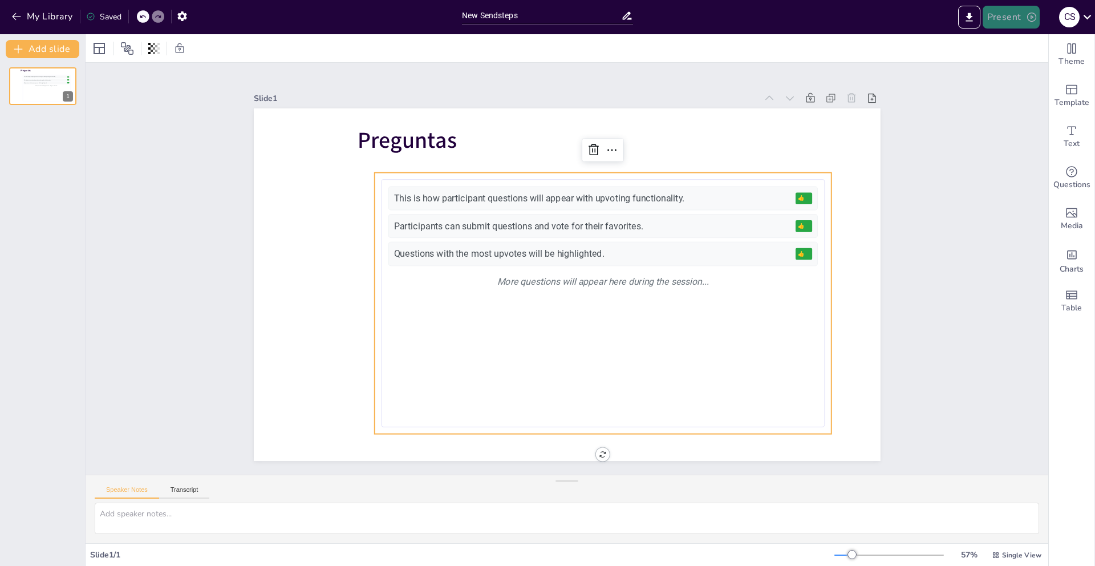
click at [995, 26] on button "Present" at bounding box center [1010, 17] width 57 height 23
click at [1004, 44] on li "Preview presentation" at bounding box center [1028, 42] width 90 height 18
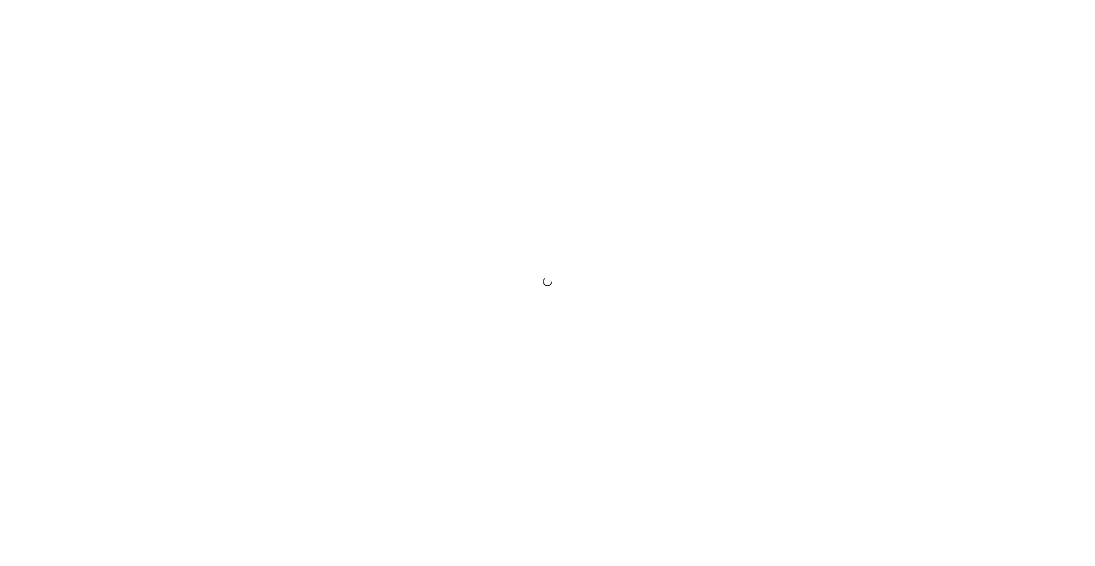
click at [1065, 27] on div at bounding box center [547, 283] width 1095 height 566
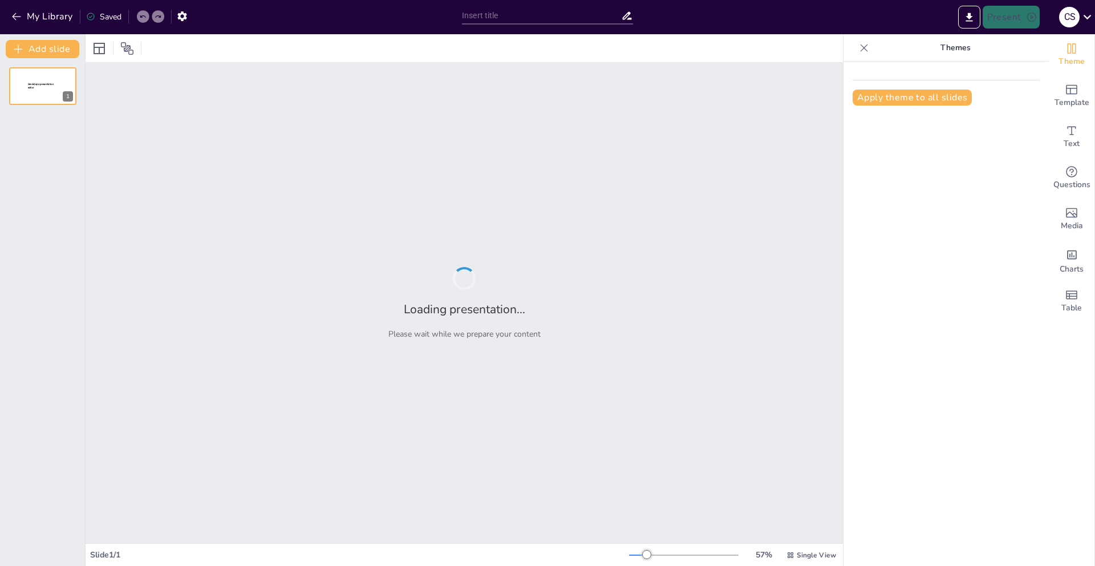
type input "New Sendsteps"
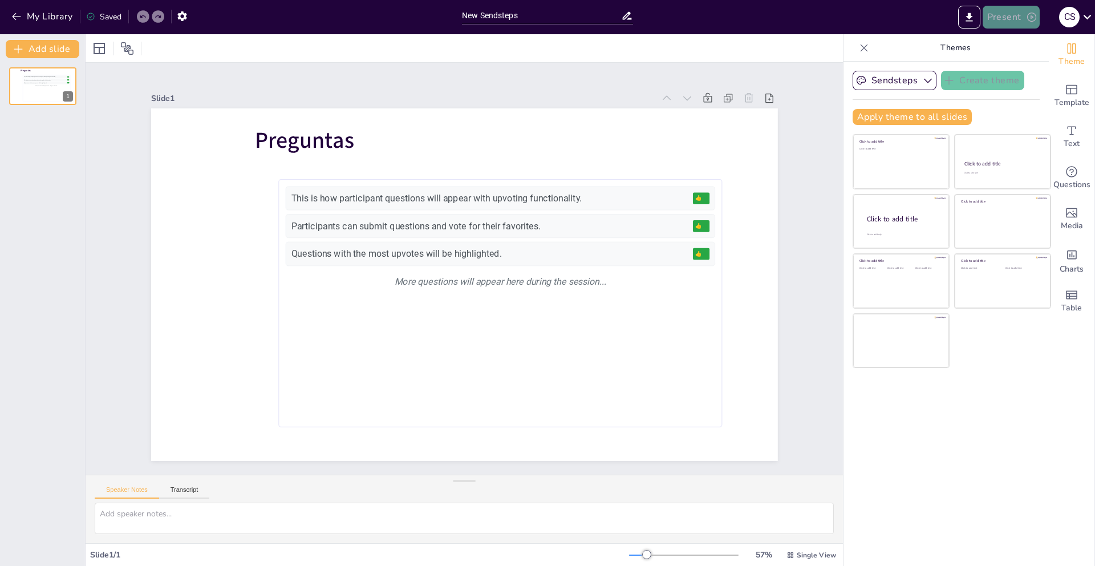
click at [1006, 15] on button "Present" at bounding box center [1010, 17] width 57 height 23
click at [997, 75] on li "Play presentation" at bounding box center [1028, 70] width 90 height 18
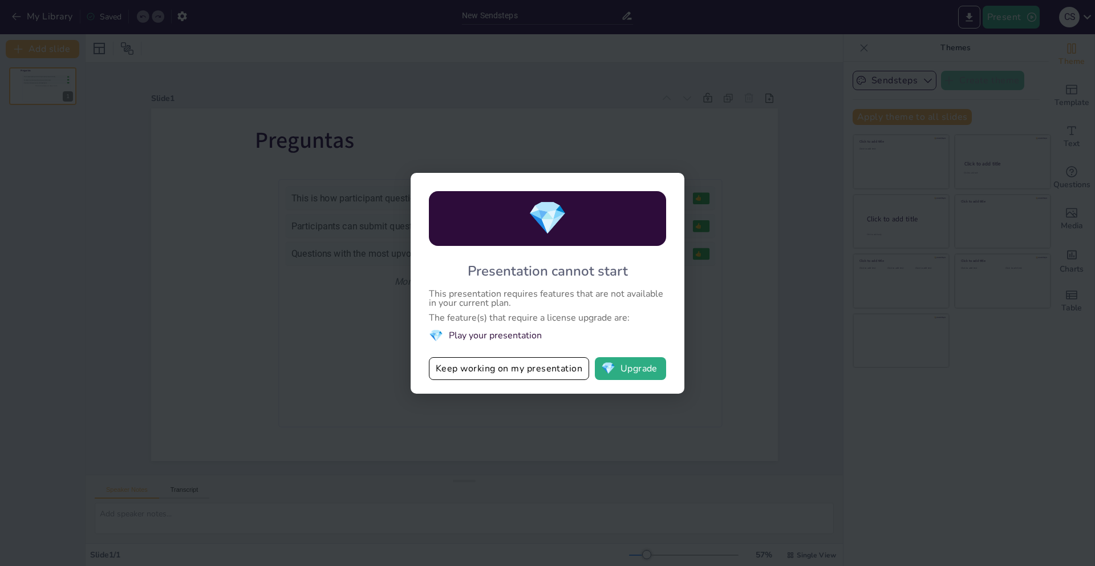
click at [585, 293] on div "This presentation requires features that are not available in your current plan." at bounding box center [547, 298] width 237 height 18
click at [539, 379] on button "Keep working on my presentation" at bounding box center [509, 368] width 160 height 23
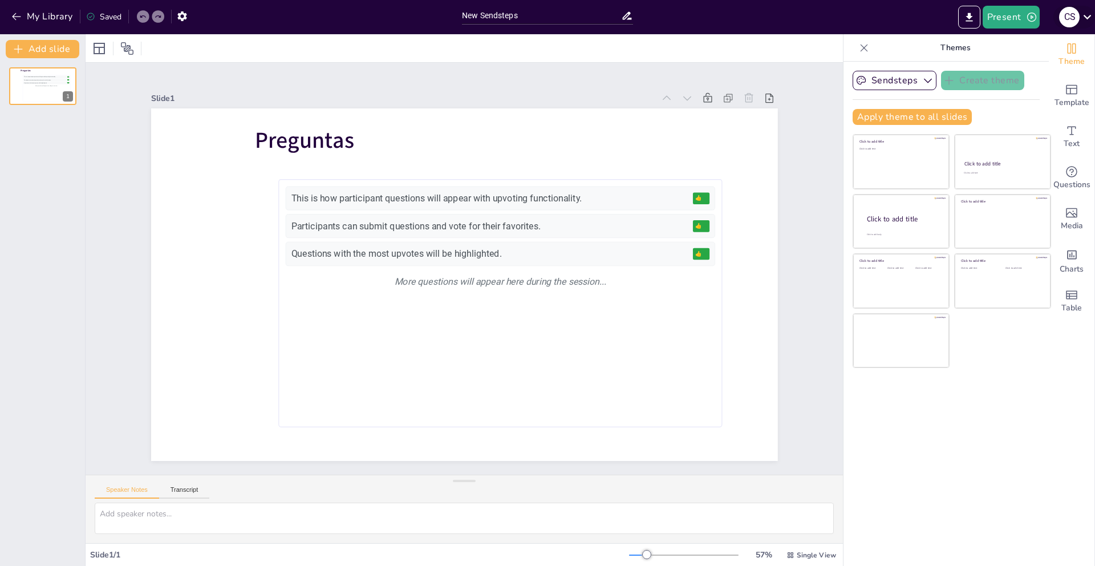
click at [1082, 19] on icon at bounding box center [1086, 16] width 15 height 15
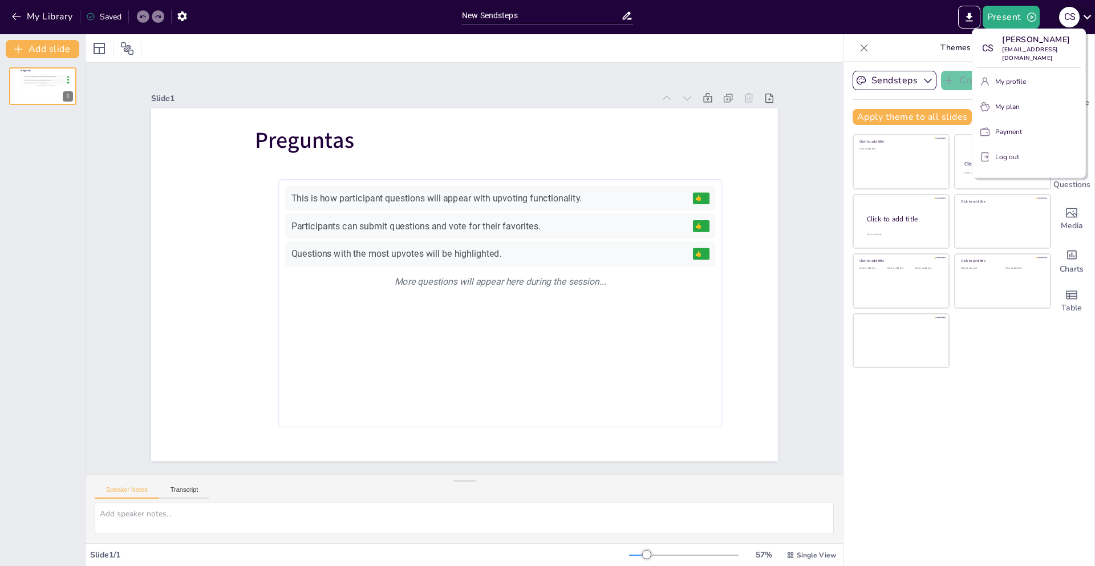
click at [1082, 19] on div at bounding box center [547, 283] width 1095 height 566
